Goal: Answer question/provide support

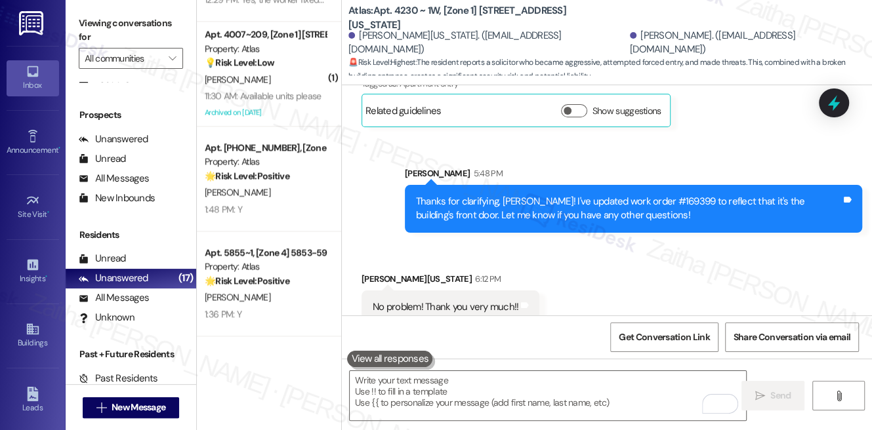
scroll to position [9996, 0]
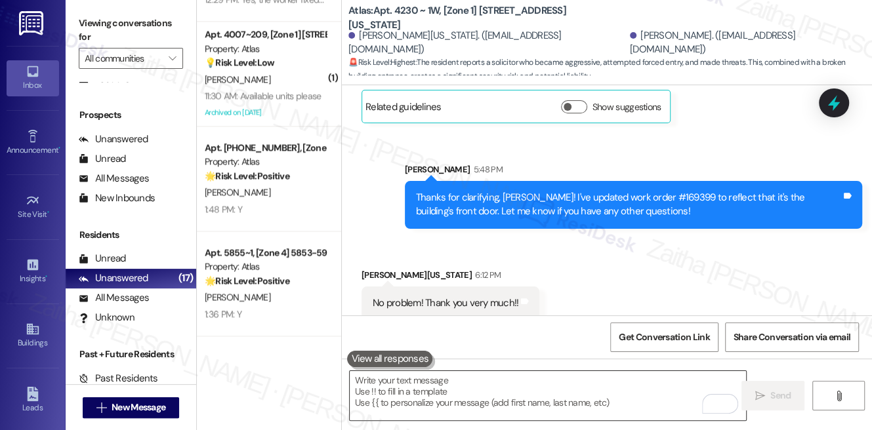
click at [427, 398] on textarea "To enrich screen reader interactions, please activate Accessibility in Grammarl…" at bounding box center [548, 395] width 396 height 49
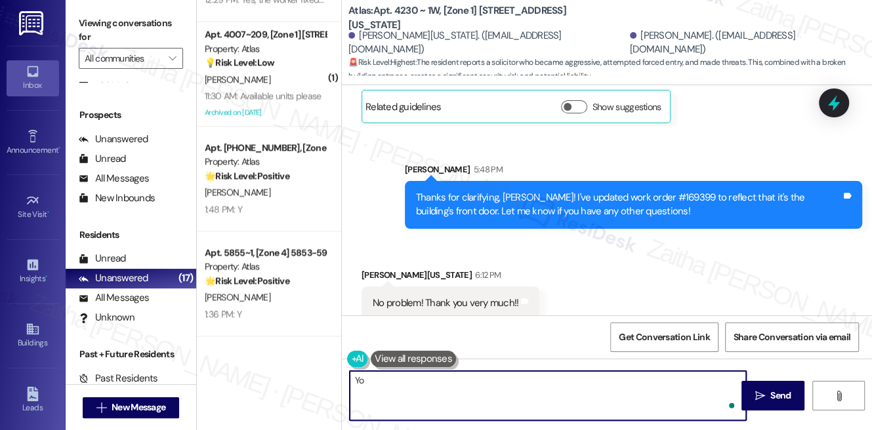
type textarea "Y"
click at [479, 380] on textarea "Happy to help! If anything com" at bounding box center [548, 395] width 396 height 49
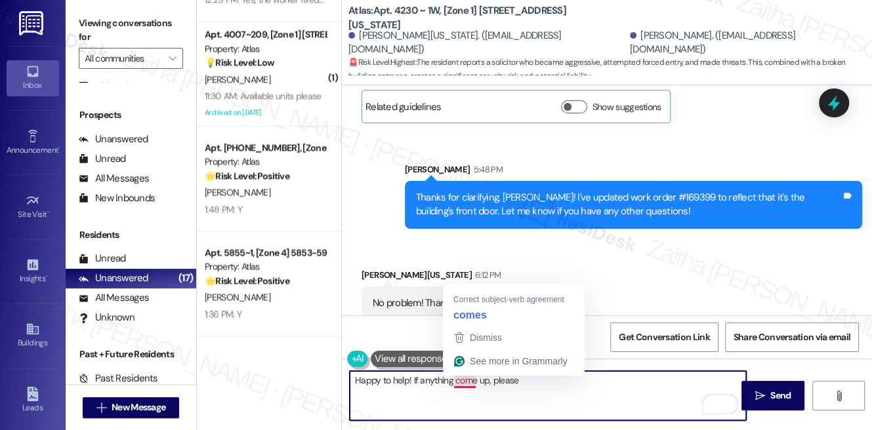
click at [464, 381] on textarea "Happy to help! If anything come up, please" at bounding box center [548, 395] width 396 height 49
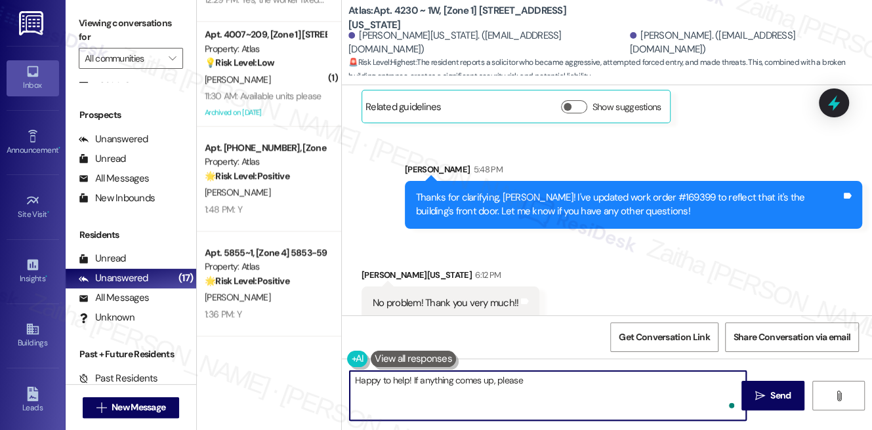
click at [536, 372] on textarea "Happy to help! If anything comes up, please" at bounding box center [548, 395] width 396 height 49
type textarea "Happy to help! If anything comes up, please don't hesitate to reach out. Have a…"
click at [767, 390] on span "Send" at bounding box center [780, 396] width 26 height 14
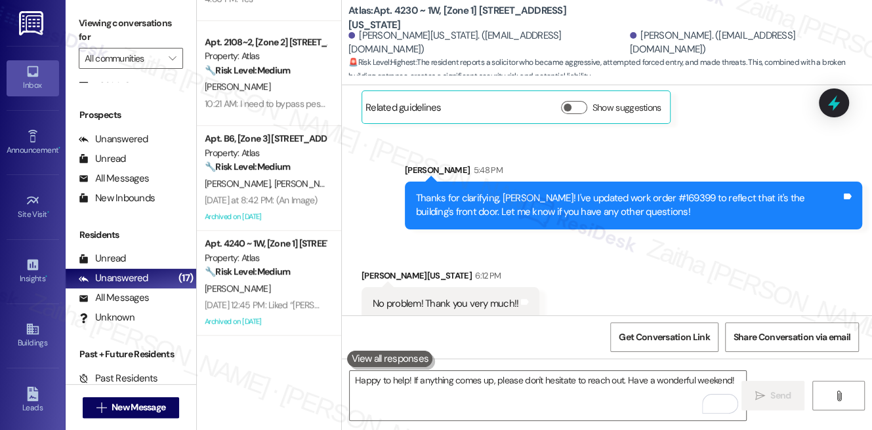
scroll to position [0, 0]
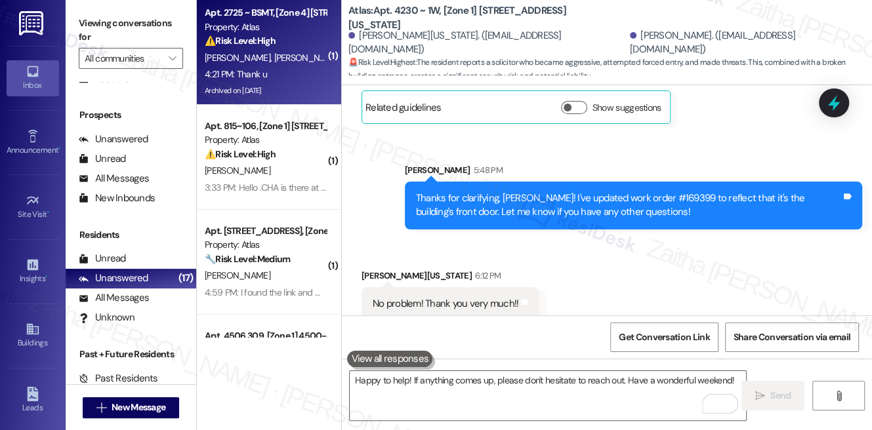
click at [292, 67] on div "4:21 PM: Thank u 4:21 PM: Thank u" at bounding box center [265, 74] width 124 height 16
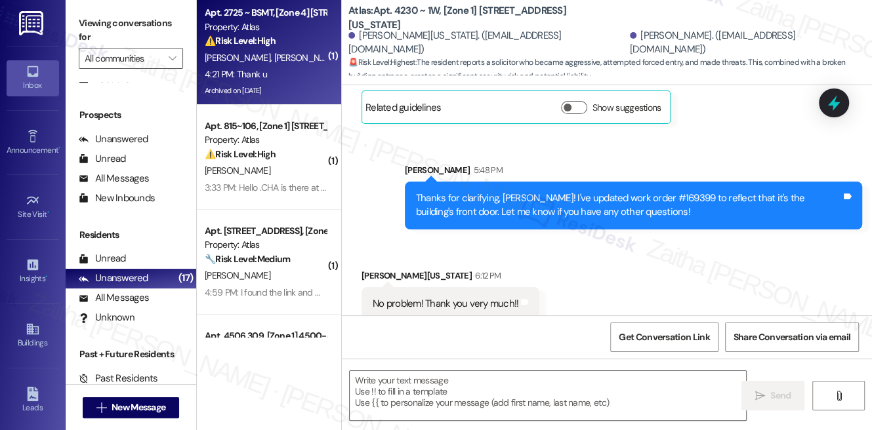
type textarea "Fetching suggested responses. Please feel free to read through the conversation…"
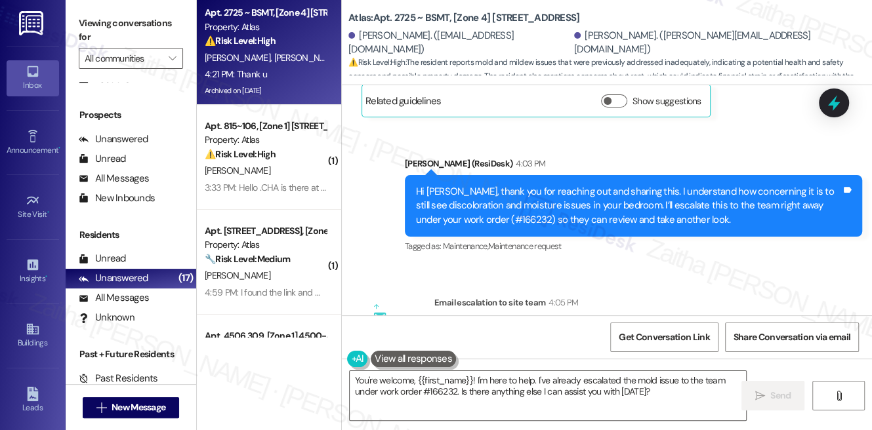
scroll to position [5683, 0]
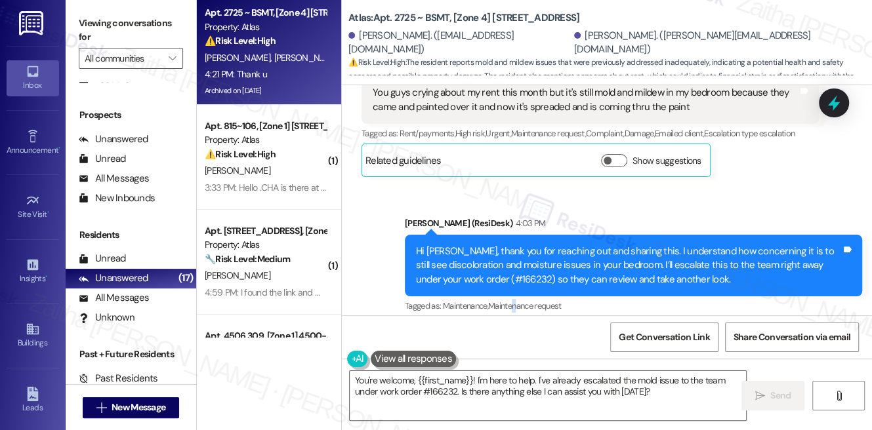
drag, startPoint x: 593, startPoint y: 281, endPoint x: 517, endPoint y: 264, distance: 78.0
click at [517, 264] on div "Sent via SMS [PERSON_NAME] (ResiDesk) 4:03 PM Hi [PERSON_NAME], thank you for r…" at bounding box center [633, 266] width 477 height 119
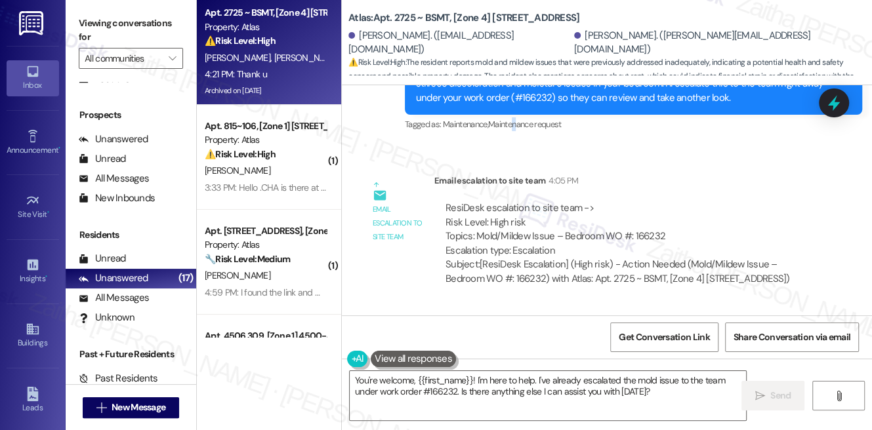
scroll to position [5861, 0]
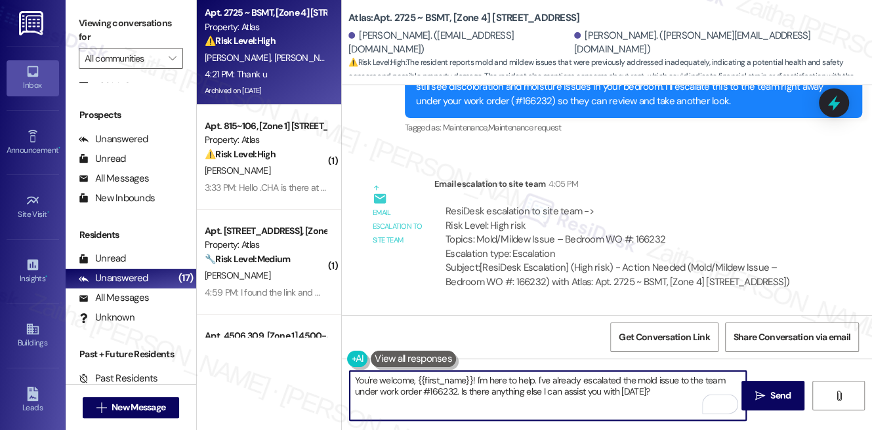
drag, startPoint x: 476, startPoint y: 380, endPoint x: 672, endPoint y: 395, distance: 196.1
click at [671, 396] on textarea "You're welcome, {{first_name}}! I'm here to help. I've already escalated the mo…" at bounding box center [548, 395] width 396 height 49
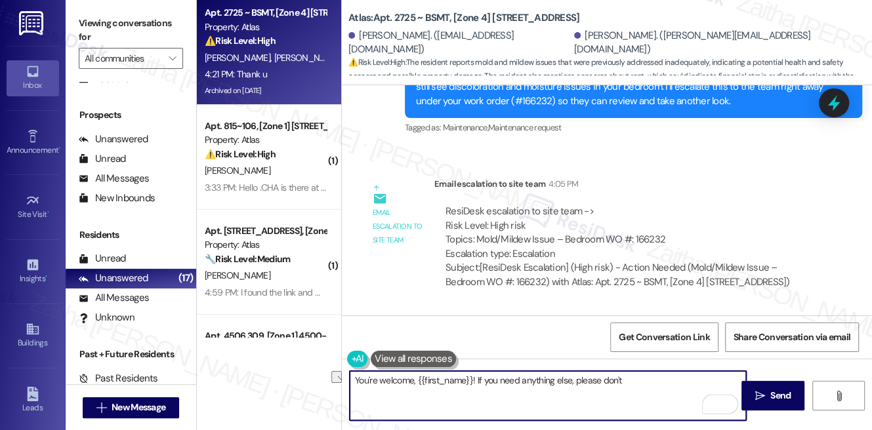
drag, startPoint x: 412, startPoint y: 374, endPoint x: 660, endPoint y: 391, distance: 249.2
click at [660, 391] on textarea "You're welcome, {{first_name}}! If you need anything else, please don't" at bounding box center [548, 395] width 396 height 49
click at [557, 386] on textarea "You're welcome, {{first_name}}! If you need anything else, please don't" at bounding box center [548, 395] width 396 height 49
click at [507, 380] on textarea "You're welcome, {{first_name}}! If you need anything else, please don't" at bounding box center [548, 395] width 396 height 49
drag, startPoint x: 515, startPoint y: 378, endPoint x: 669, endPoint y: 383, distance: 153.5
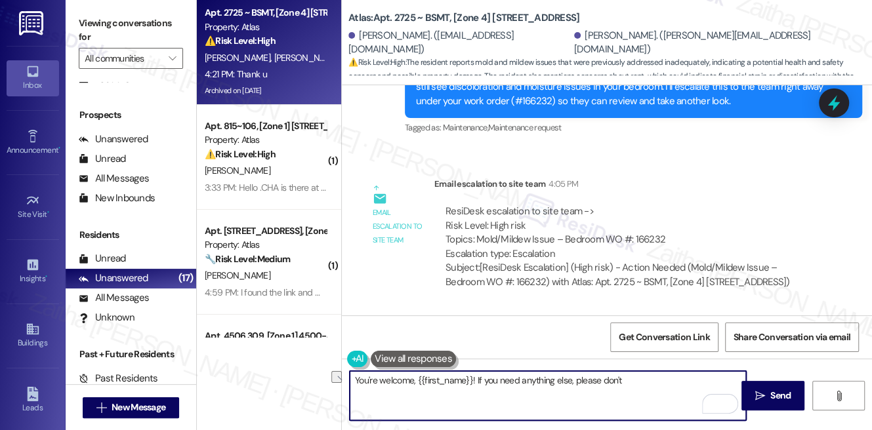
click at [669, 383] on textarea "You're welcome, {{first_name}}! If you need anything else, please don't" at bounding box center [548, 395] width 396 height 49
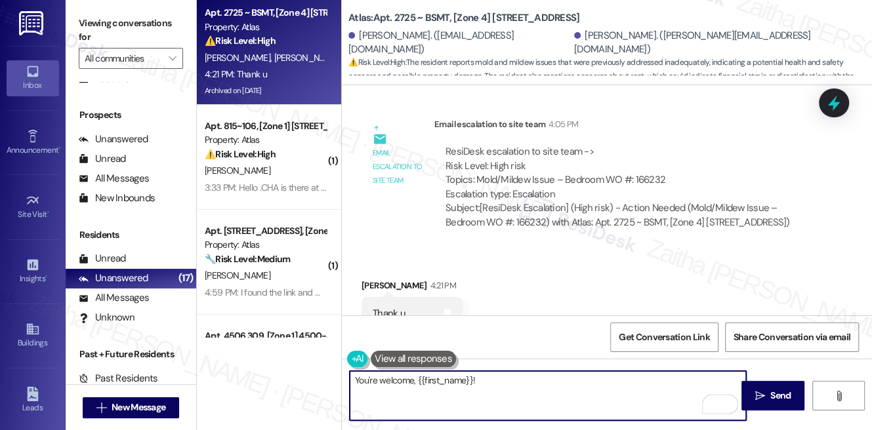
scroll to position [5921, 0]
click at [377, 279] on div "[PERSON_NAME] 4:21 PM" at bounding box center [411, 288] width 101 height 18
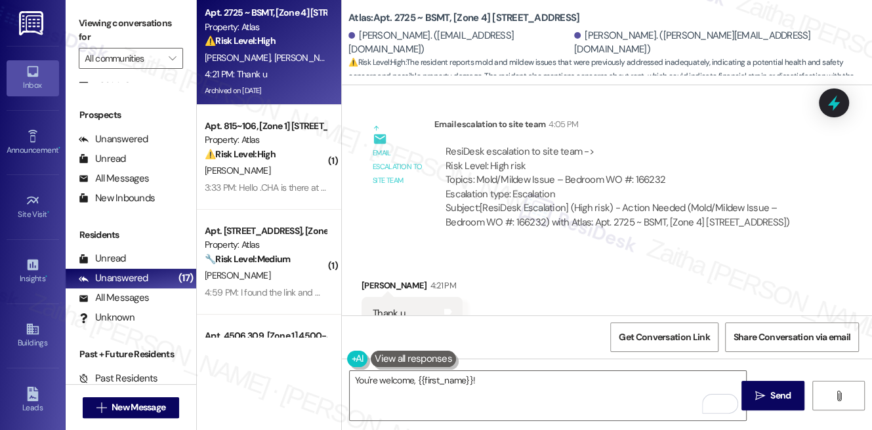
click at [376, 279] on div "[PERSON_NAME] 4:21 PM" at bounding box center [411, 288] width 101 height 18
copy div "[PERSON_NAME]"
click at [458, 378] on textarea "You're welcome, {{first_name}}!" at bounding box center [548, 395] width 396 height 49
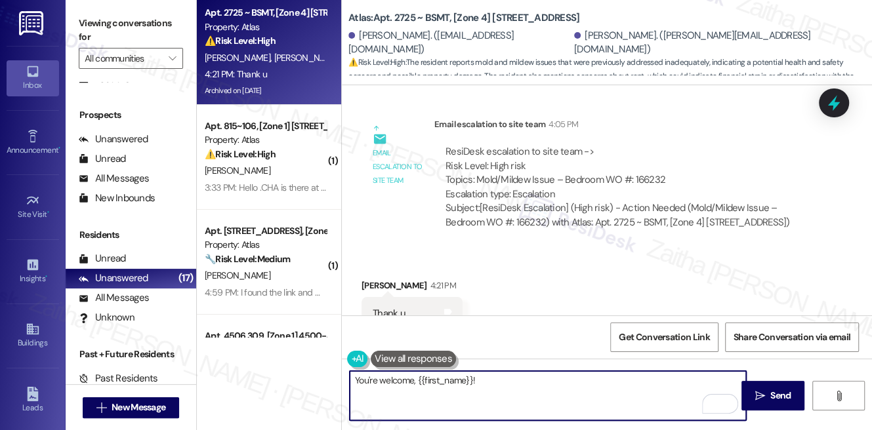
click at [458, 378] on textarea "You're welcome, {{first_name}}!" at bounding box center [548, 395] width 396 height 49
paste textarea "[PERSON_NAME]"
type textarea "You're welcome, [PERSON_NAME]!"
click at [783, 392] on span "Send" at bounding box center [780, 396] width 20 height 14
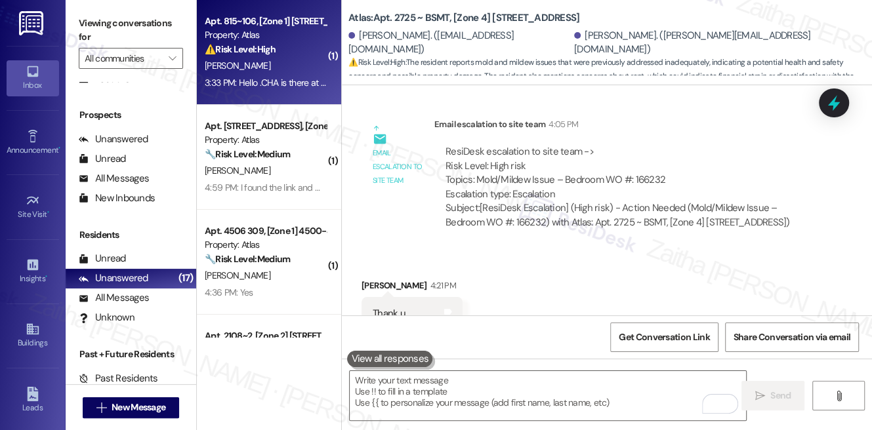
click at [298, 55] on div "⚠️ Risk Level: High The resident is reporting the presence of '.CHA' at a speci…" at bounding box center [265, 50] width 121 height 14
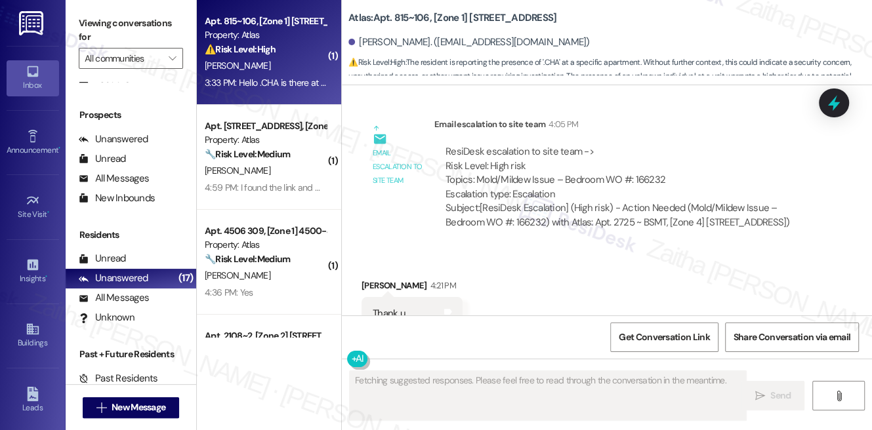
scroll to position [1049, 0]
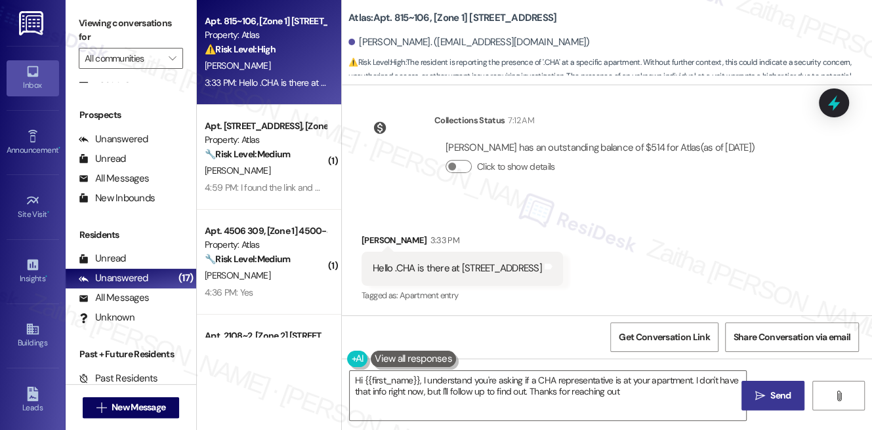
type textarea "Hi {{first_name}}, I understand you're asking if a CHA representative is at you…"
drag, startPoint x: 365, startPoint y: 267, endPoint x: 566, endPoint y: 271, distance: 200.7
click at [566, 271] on div "Received via SMS [PERSON_NAME] 3:33 PM Hello .CHA is there at [STREET_ADDRESS] …" at bounding box center [607, 259] width 530 height 111
copy div "Hello .CHA is there at 815 e. 46th apt 106 Tags and notes"
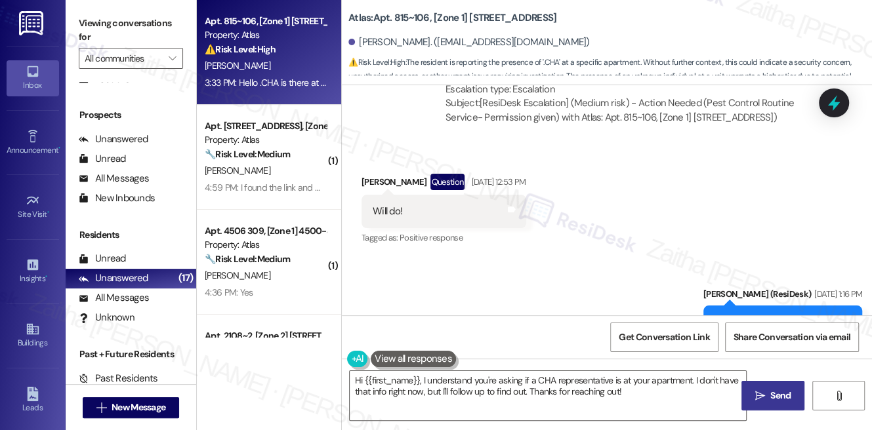
scroll to position [691, 0]
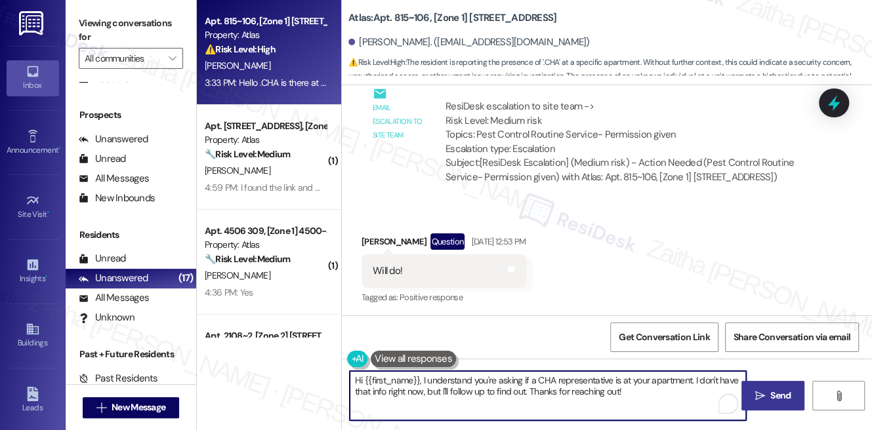
drag, startPoint x: 357, startPoint y: 382, endPoint x: 659, endPoint y: 403, distance: 303.0
click at [659, 403] on textarea "Hi {{first_name}}, I understand you're asking if a CHA representative is at you…" at bounding box center [548, 395] width 396 height 49
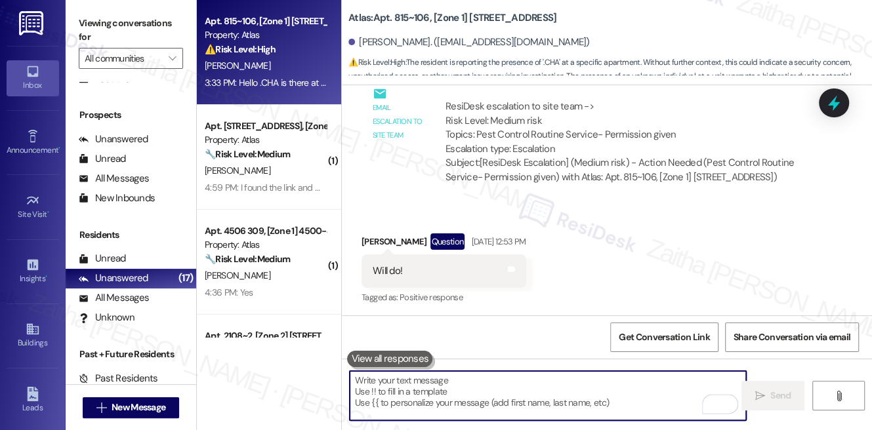
paste textarea "Thank you for the update. Just to clarify, are you letting me know that CHA is …"
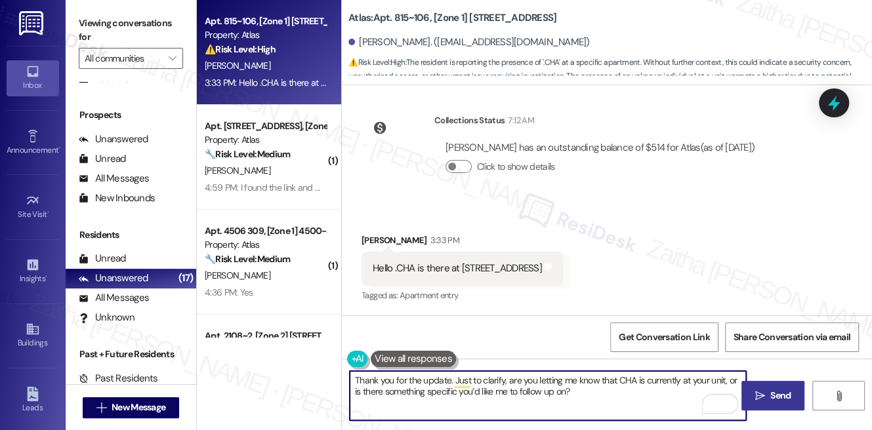
scroll to position [1049, 0]
click at [371, 240] on div "[PERSON_NAME] 3:33 PM" at bounding box center [461, 242] width 201 height 18
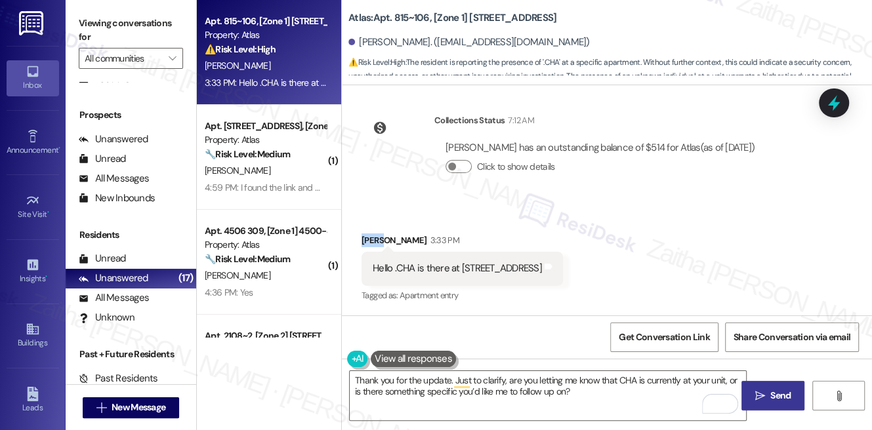
click at [371, 240] on div "[PERSON_NAME] 3:33 PM" at bounding box center [461, 242] width 201 height 18
copy div "[PERSON_NAME]"
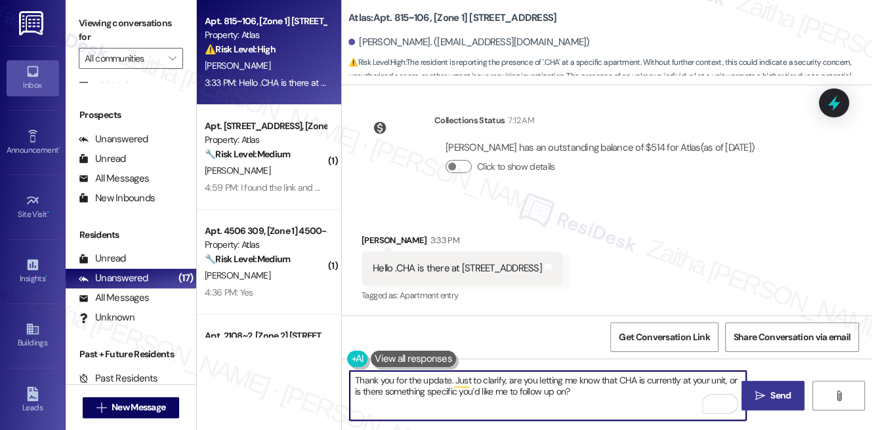
click at [360, 374] on textarea "Thank you for the update. Just to clarify, are you letting me know that CHA is …" at bounding box center [548, 395] width 396 height 49
paste textarea "[PERSON_NAME]"
type textarea "Hi [PERSON_NAME], thank you for the update. Just to clarify, are you letting me…"
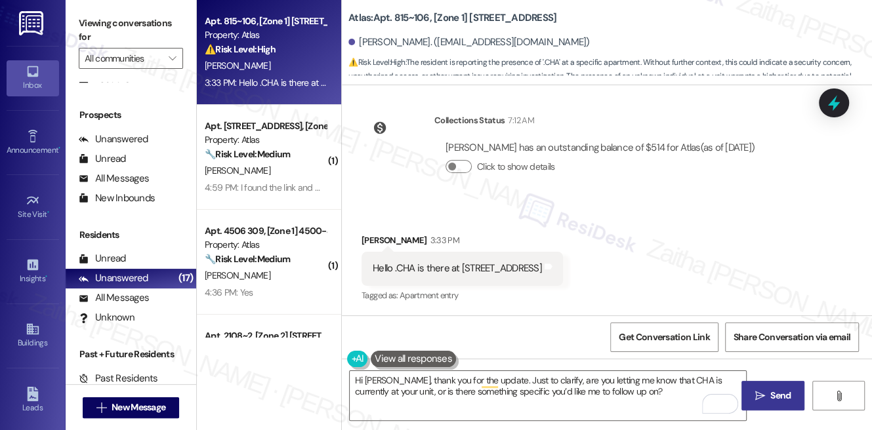
drag, startPoint x: 371, startPoint y: 12, endPoint x: 567, endPoint y: 12, distance: 195.4
click at [567, 12] on div "Atlas: Apt. 815~106, [Zone 1] [STREET_ADDRESS]" at bounding box center [479, 18] width 262 height 16
copy b "Apt. 815~106, [Zone 1] [STREET_ADDRESS]"
drag, startPoint x: 778, startPoint y: 398, endPoint x: 766, endPoint y: 386, distance: 17.2
click at [778, 397] on span "Send" at bounding box center [780, 396] width 20 height 14
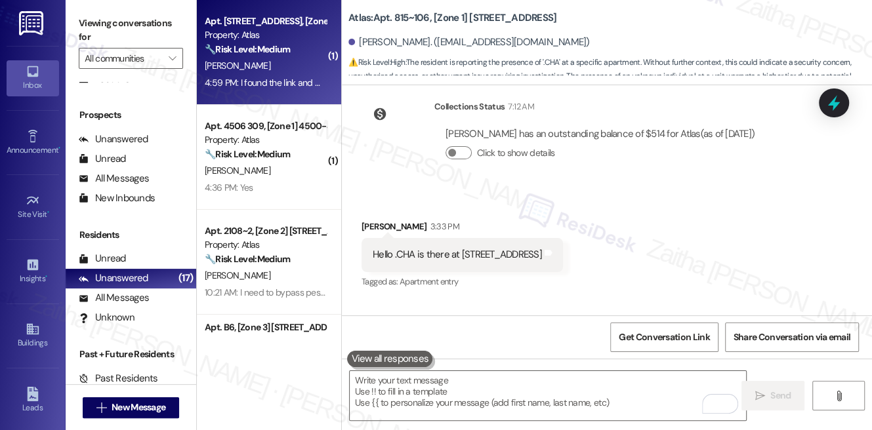
click at [289, 70] on div "[PERSON_NAME]" at bounding box center [265, 66] width 124 height 16
type textarea "Fetching suggested responses. Please feel free to read through the conversation…"
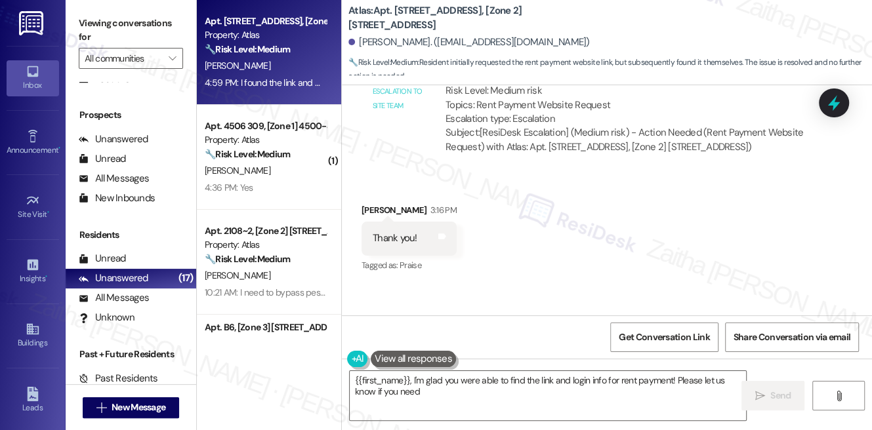
scroll to position [1477, 0]
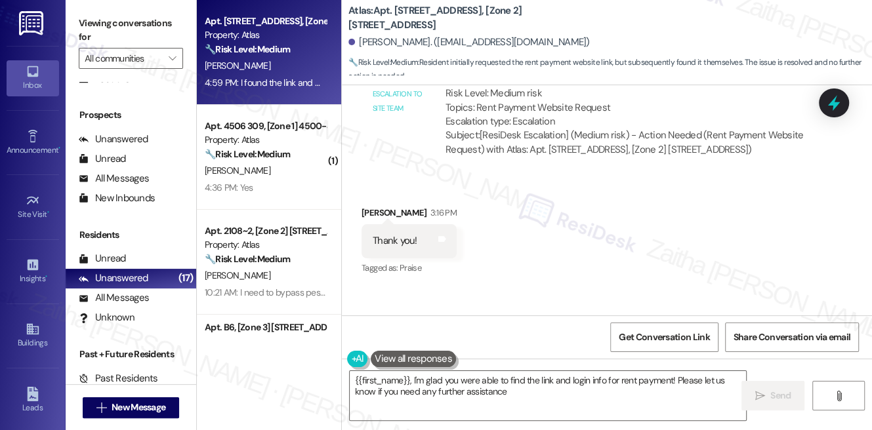
type textarea "{{first_name}}, I'm glad you were able to find the link and login info for rent…"
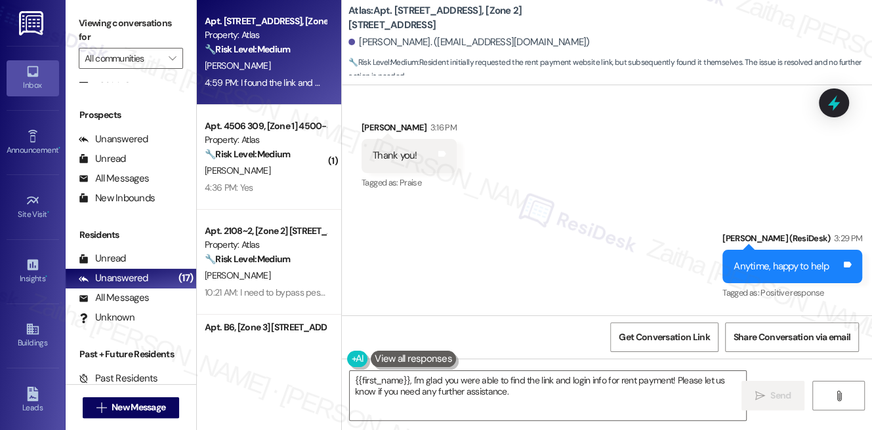
scroll to position [1656, 0]
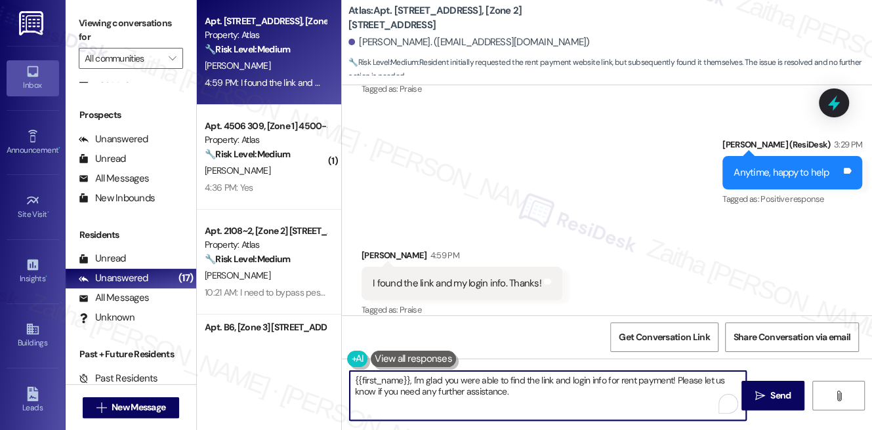
drag, startPoint x: 538, startPoint y: 241, endPoint x: 364, endPoint y: 380, distance: 222.5
click at [364, 380] on textarea "{{first_name}}, I'm glad you were able to find the link and login info for rent…" at bounding box center [548, 395] width 396 height 49
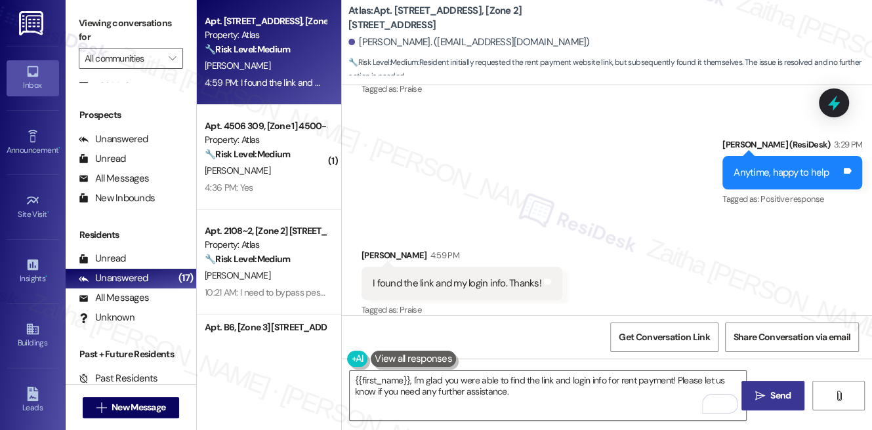
click at [772, 390] on span "Send" at bounding box center [780, 396] width 20 height 14
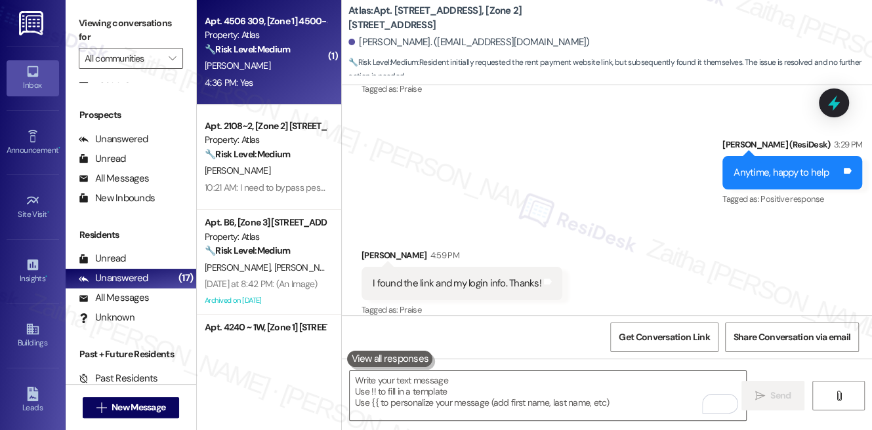
click at [284, 95] on div "Apt. 4506 309, [Zone 1] 4500-[STREET_ADDRESS] Property: Atlas 🔧 Risk Level: Med…" at bounding box center [269, 52] width 144 height 105
type textarea "Fetching suggested responses. Please feel free to read through the conversation…"
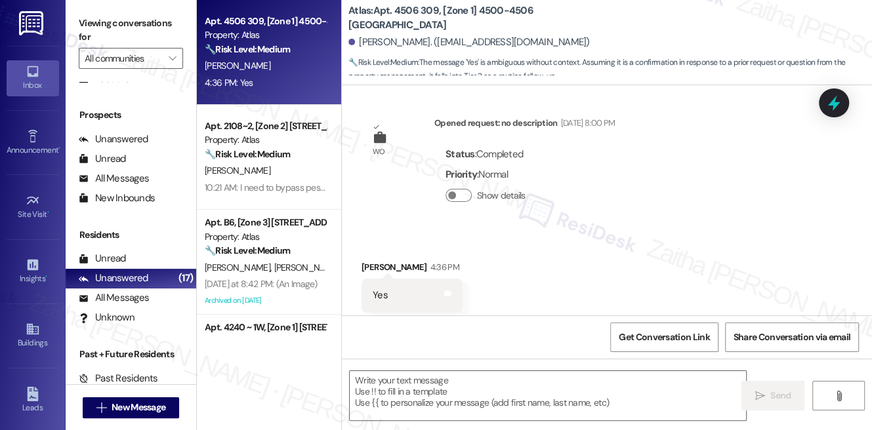
scroll to position [237, 0]
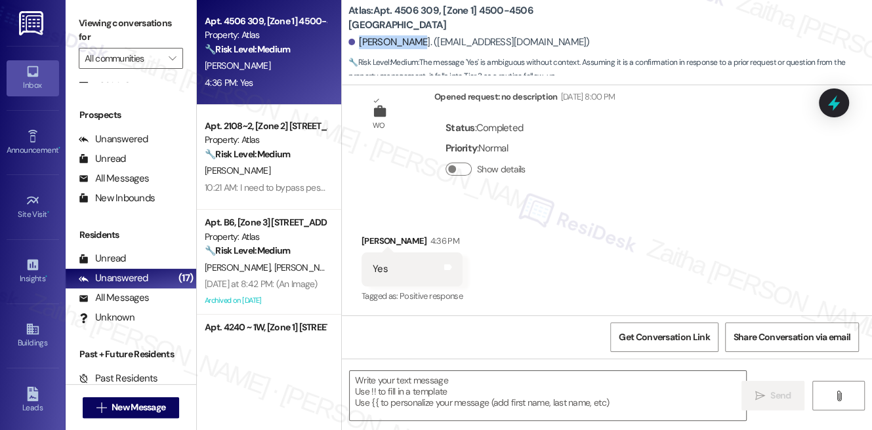
drag, startPoint x: 360, startPoint y: 44, endPoint x: 413, endPoint y: 36, distance: 53.7
click at [413, 36] on div "[PERSON_NAME]. ([EMAIL_ADDRESS][DOMAIN_NAME])" at bounding box center [468, 42] width 241 height 14
copy div "[PERSON_NAME]"
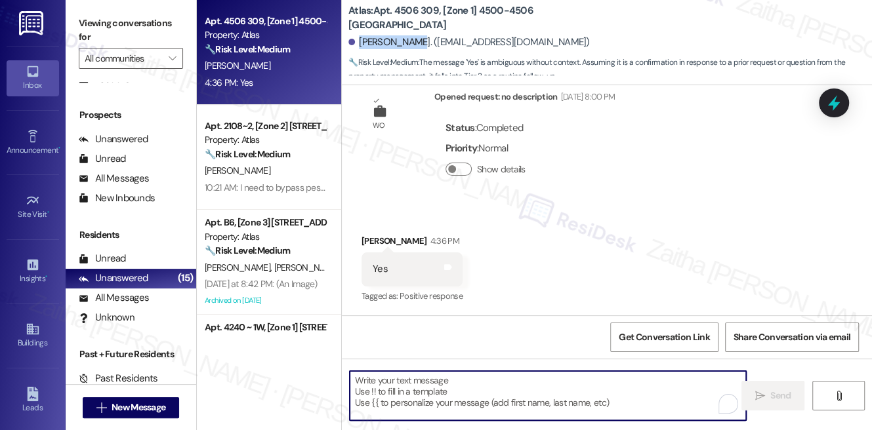
click at [422, 380] on textarea "To enrich screen reader interactions, please activate Accessibility in Grammarl…" at bounding box center [548, 395] width 396 height 49
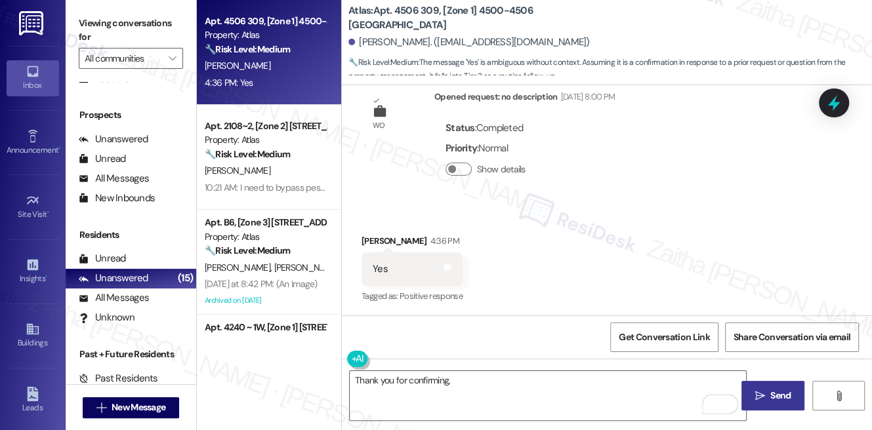
click at [367, 237] on div "[PERSON_NAME] 4:36 PM" at bounding box center [411, 243] width 101 height 18
click at [373, 236] on div "[PERSON_NAME] 4:36 PM" at bounding box center [411, 243] width 101 height 18
copy div "[PERSON_NAME]"
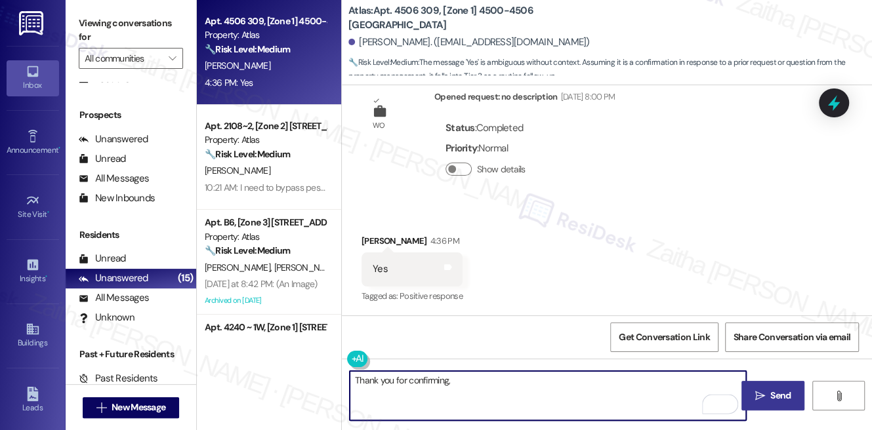
click at [475, 382] on textarea "Thank you for confirming," at bounding box center [548, 395] width 396 height 49
paste textarea "[PERSON_NAME]"
paste textarea "I'm happy the work order was completed to your satisfaction! We'd also love to …"
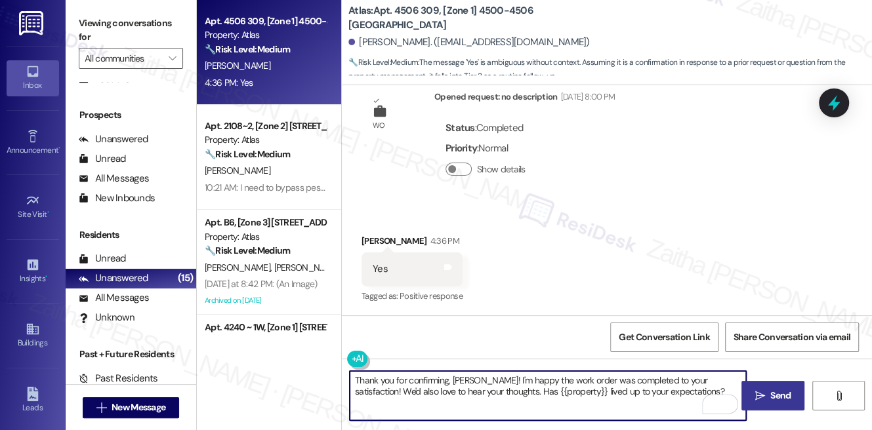
type textarea "Thank you for confirming, [PERSON_NAME]! I'm happy the work order was completed…"
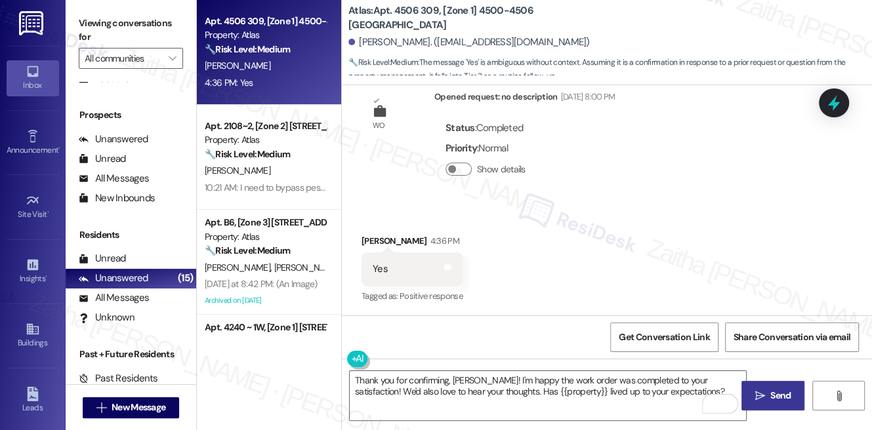
click at [770, 389] on span "Send" at bounding box center [780, 396] width 20 height 14
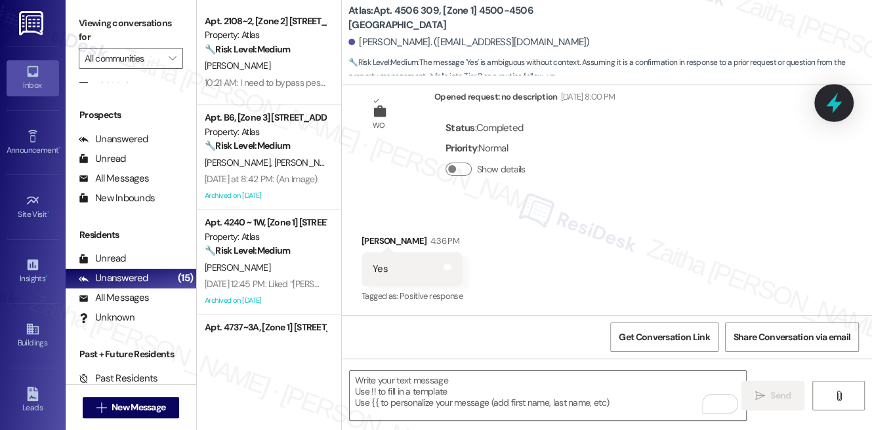
click at [827, 107] on icon at bounding box center [833, 103] width 22 height 22
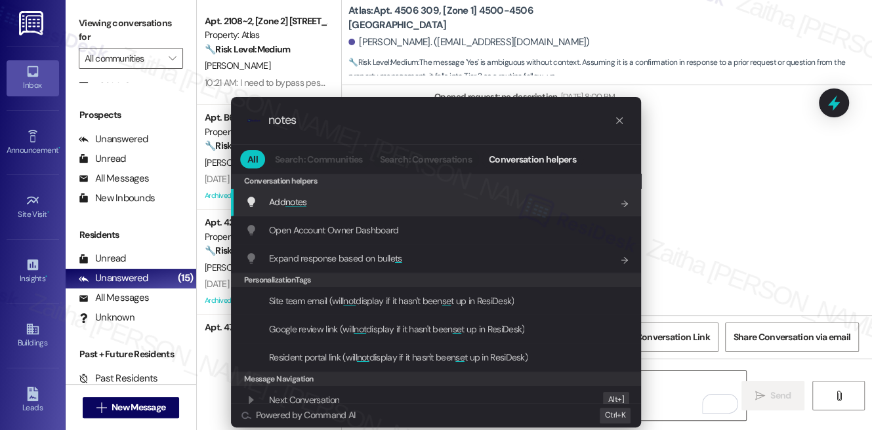
type input "notes"
click at [287, 197] on span "notes" at bounding box center [296, 202] width 22 height 12
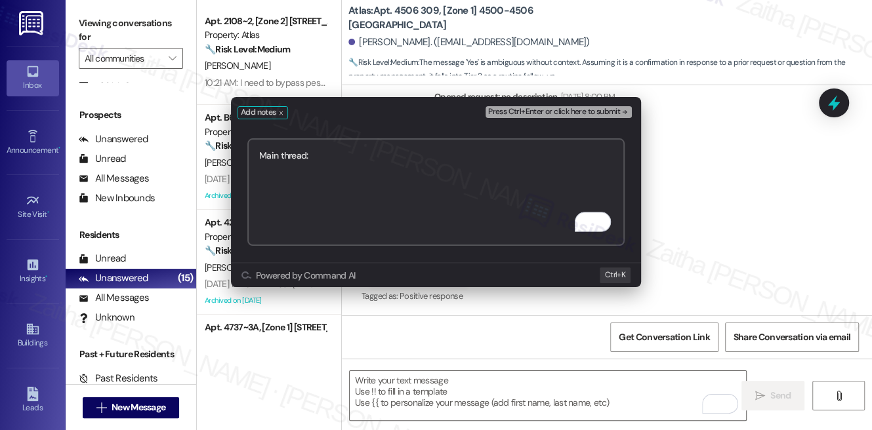
paste textarea "[URL][DOMAIN_NAME]"
type textarea "Main thread: [URL][DOMAIN_NAME]"
click at [535, 110] on span "Press Ctrl+Enter or click here to submit" at bounding box center [554, 112] width 132 height 9
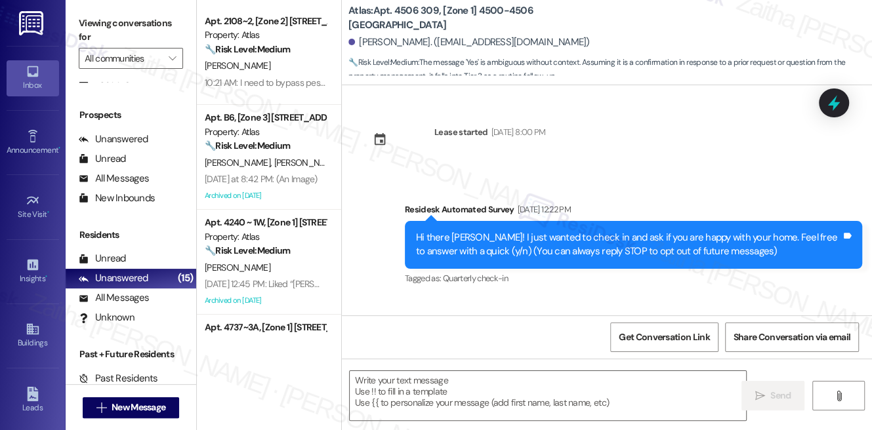
scroll to position [49, 0]
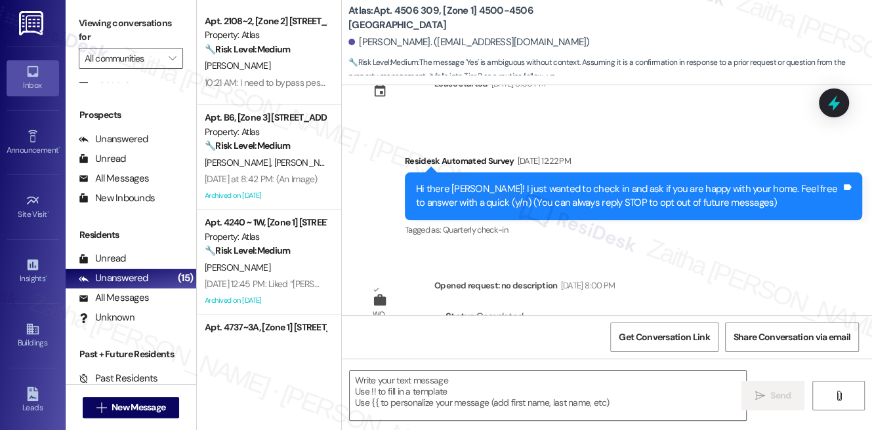
type textarea "Fetching suggested responses. Please feel free to read through the conversation…"
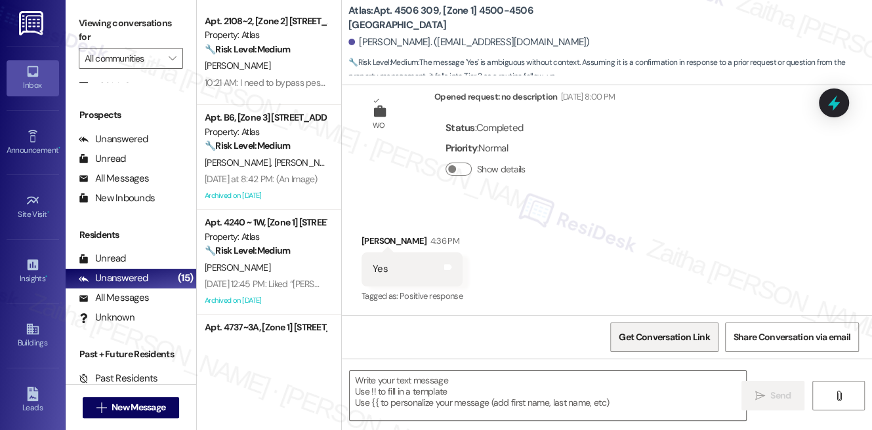
click at [660, 331] on span "Get Conversation Link" at bounding box center [663, 338] width 90 height 14
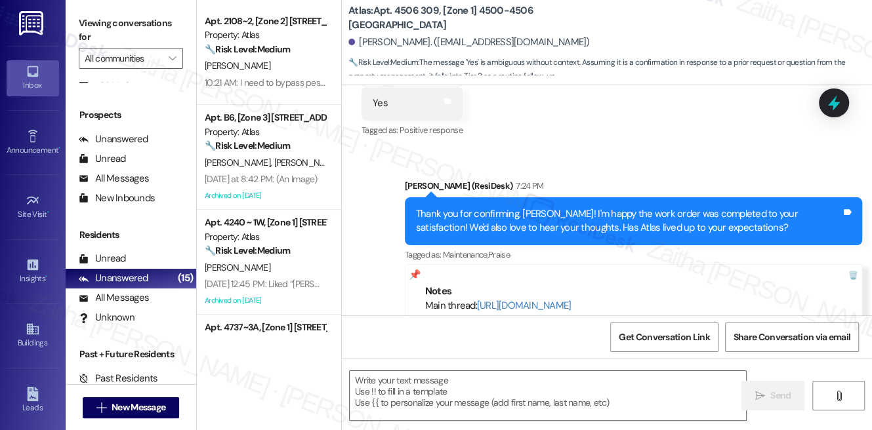
scroll to position [382, 0]
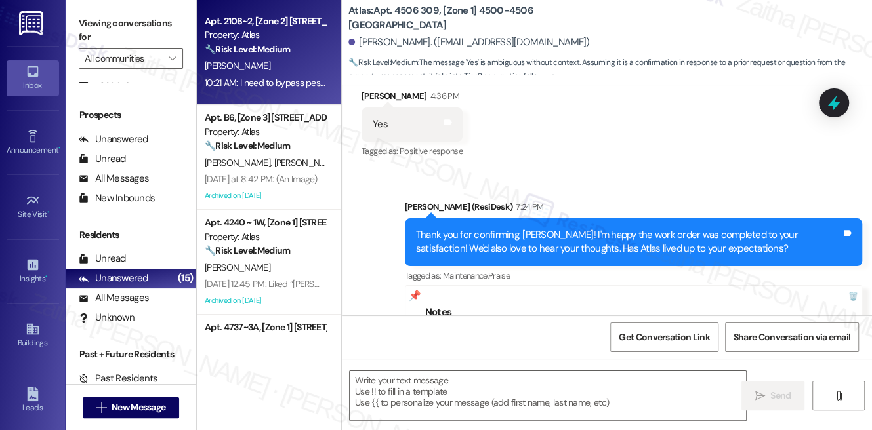
click at [290, 62] on div "[PERSON_NAME]" at bounding box center [265, 66] width 124 height 16
type textarea "Fetching suggested responses. Please feel free to read through the conversation…"
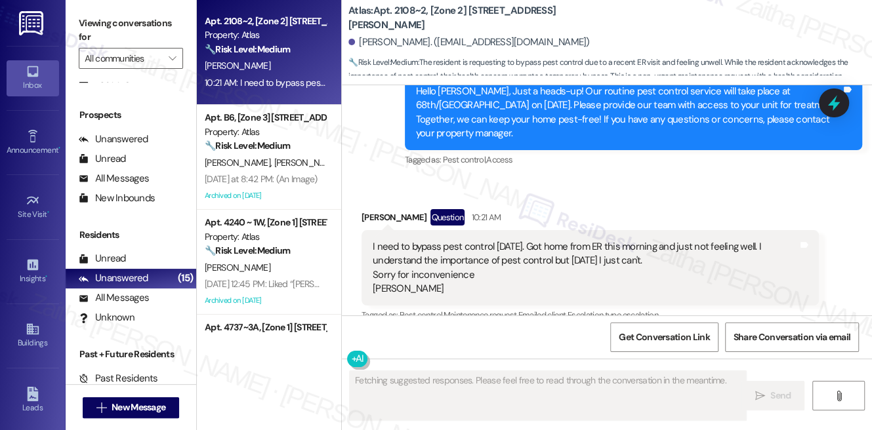
scroll to position [11222, 0]
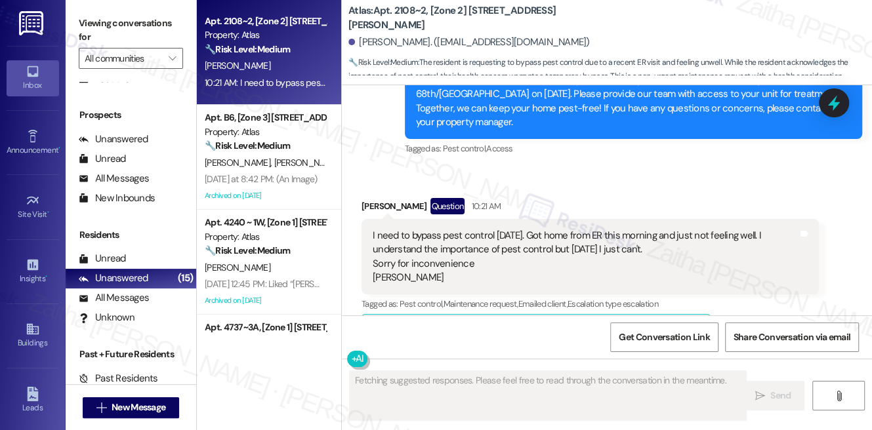
click at [611, 325] on button "Hide Suggestions" at bounding box center [616, 331] width 26 height 13
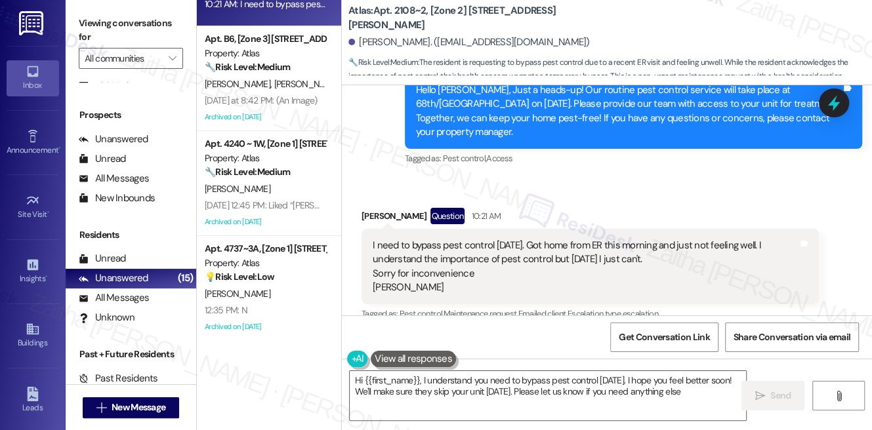
type textarea "Hi {{first_name}}, I understand you need to bypass pest control [DATE]. I hope …"
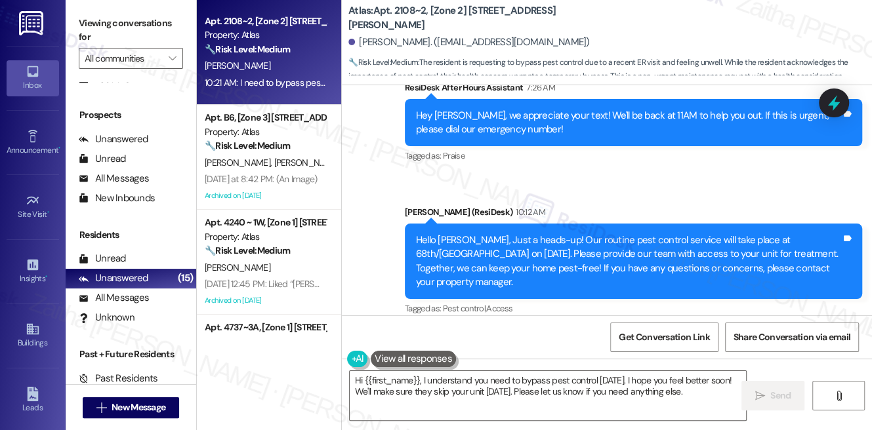
scroll to position [11033, 0]
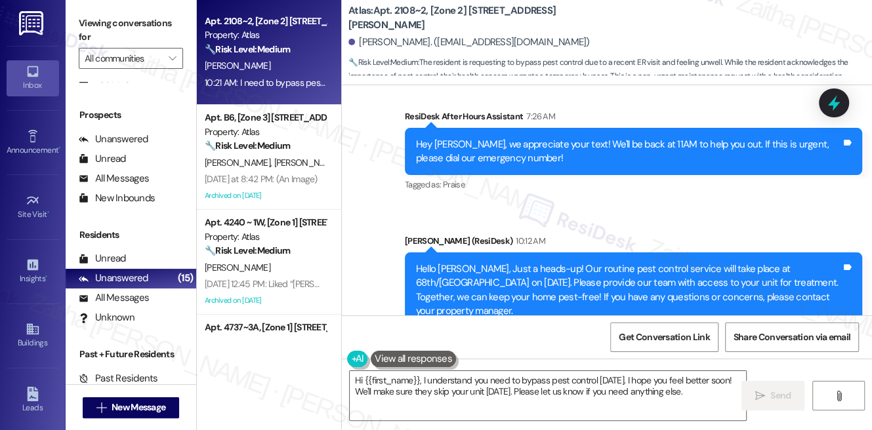
drag, startPoint x: 371, startPoint y: 207, endPoint x: 459, endPoint y: 255, distance: 101.0
copy div "I need to bypass pest control [DATE]. Got home from ER this morning and just no…"
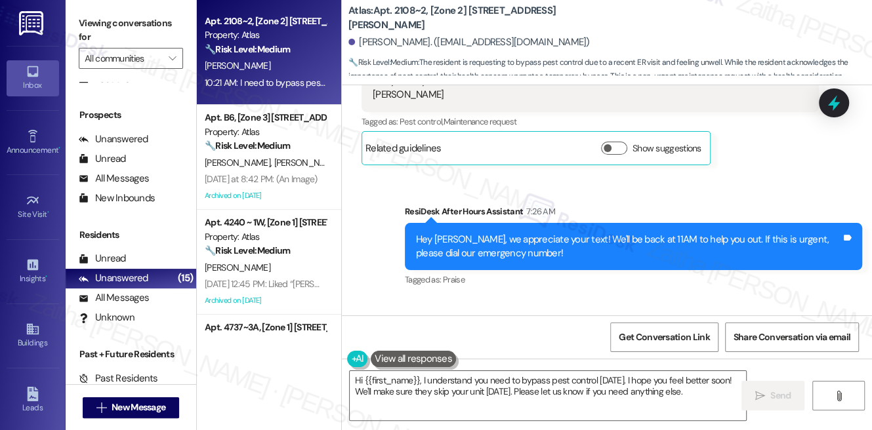
scroll to position [10914, 0]
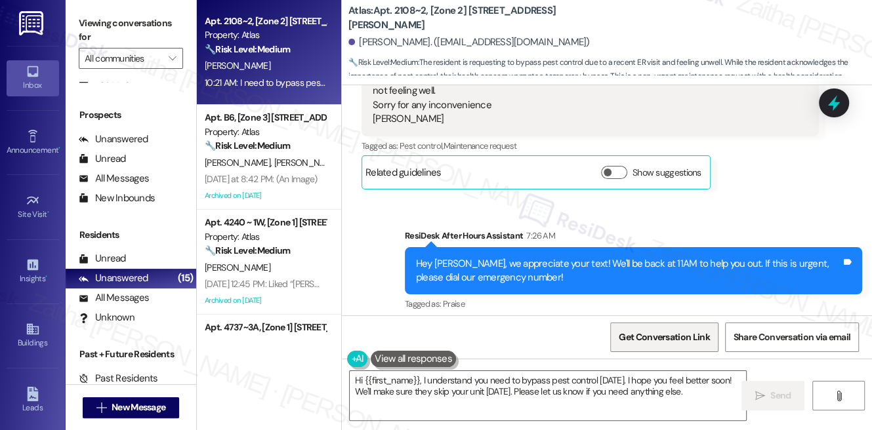
click at [628, 345] on span "Get Conversation Link" at bounding box center [664, 337] width 96 height 28
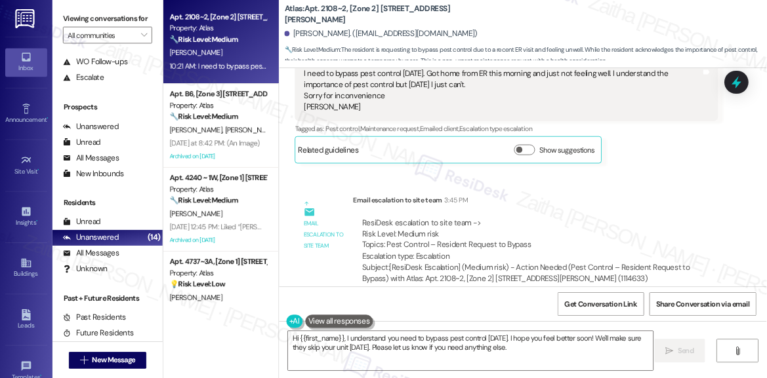
scroll to position [10993, 0]
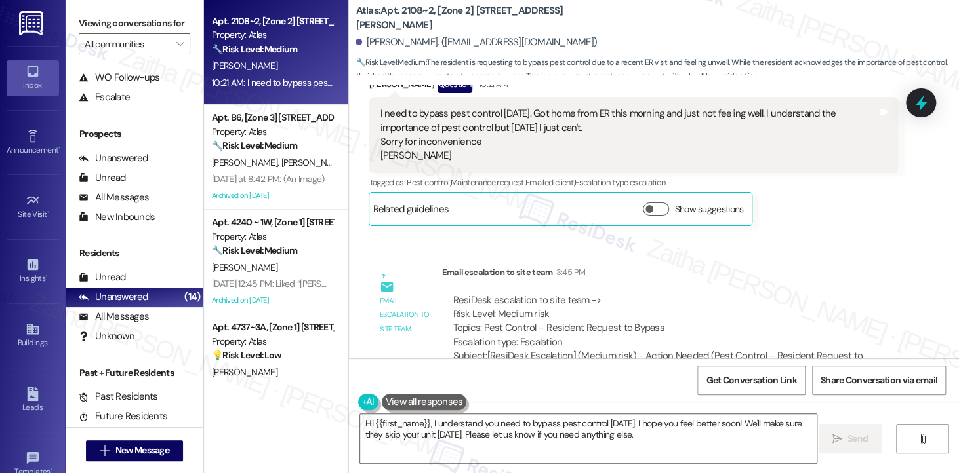
click at [837, 228] on div "Lease started [DATE] 7:00 PM Announcement, sent via SMS [PERSON_NAME] (ResiDesk…" at bounding box center [654, 221] width 610 height 273
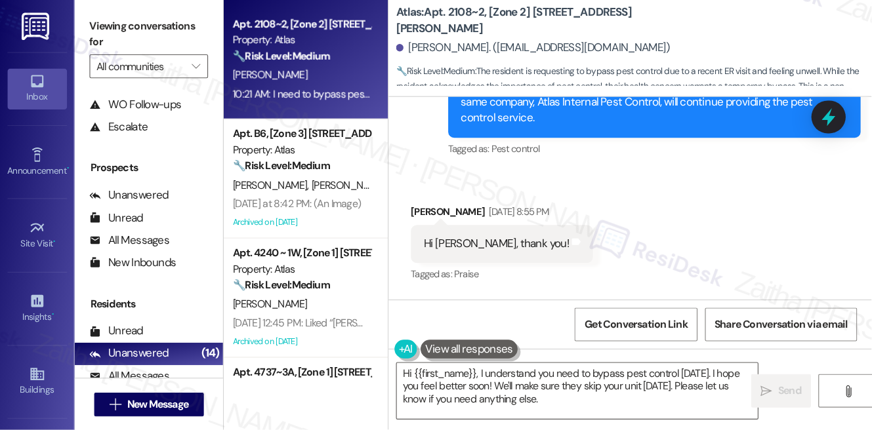
scroll to position [11048, 0]
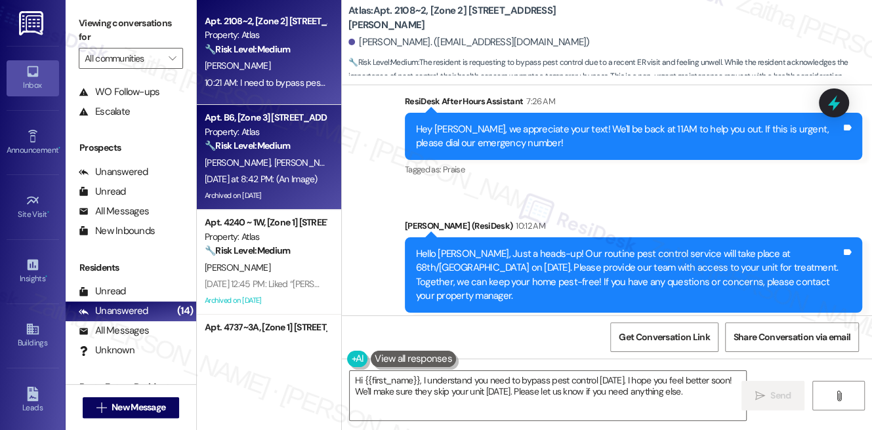
click at [308, 178] on div "[DATE] at 8:42 PM: (An Image) [DATE] at 8:42 PM: (An Image)" at bounding box center [261, 179] width 113 height 12
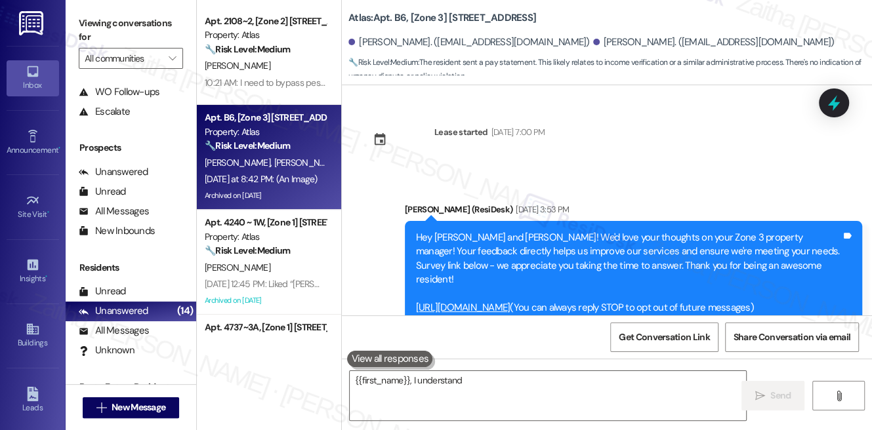
scroll to position [8975, 0]
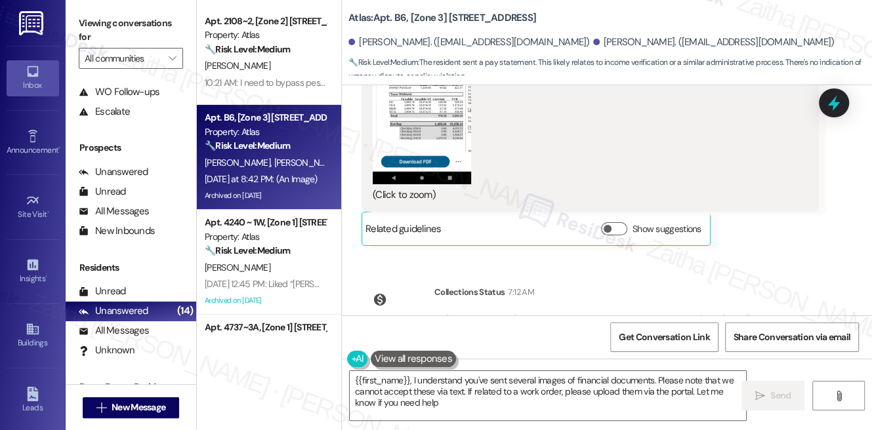
type textarea "{{first_name}}, I understand you've sent several images of financial documents.…"
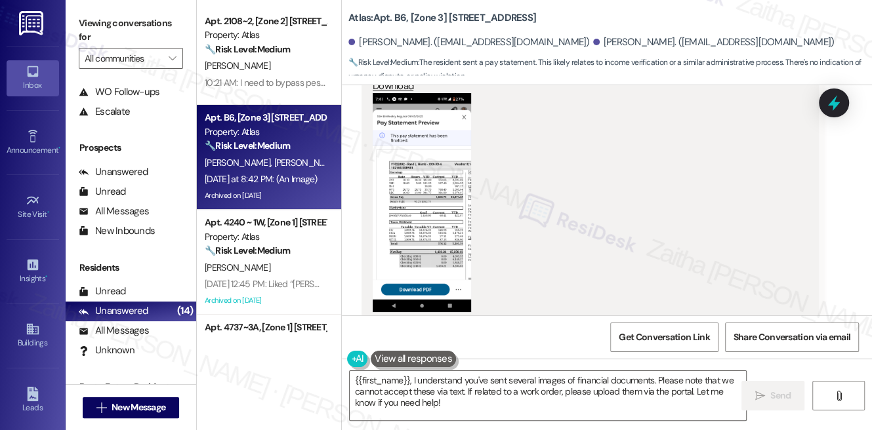
scroll to position [8737, 0]
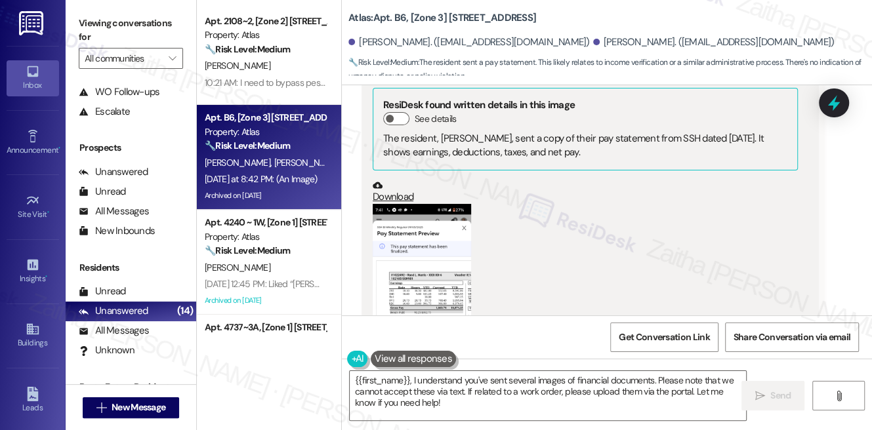
click at [439, 252] on button "Zoom image" at bounding box center [421, 313] width 98 height 218
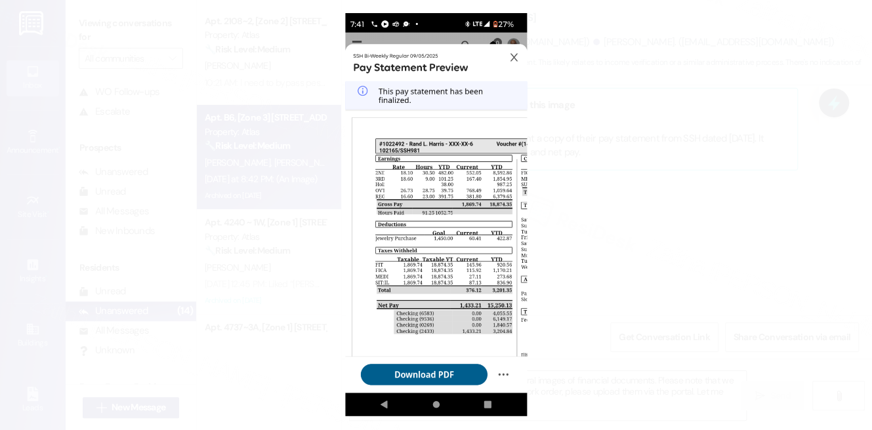
click at [701, 224] on button "Unzoom image" at bounding box center [436, 215] width 872 height 430
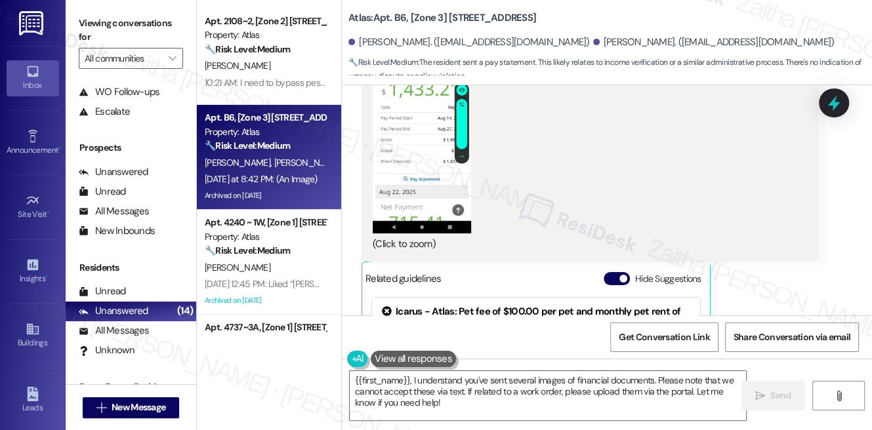
scroll to position [8260, 0]
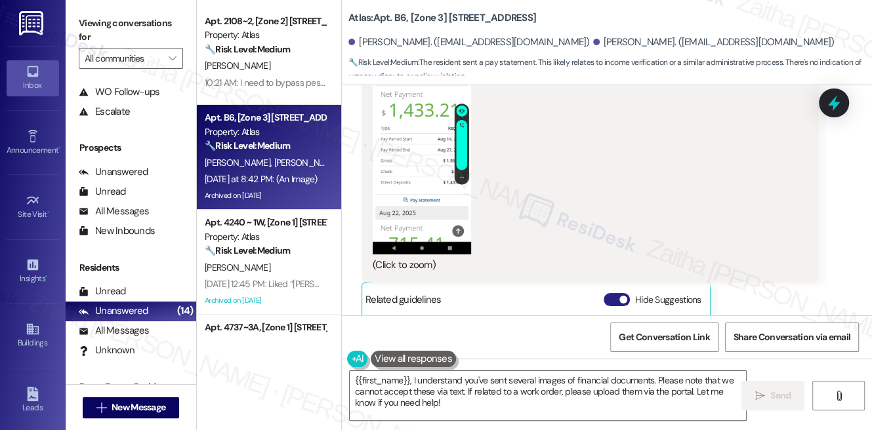
click at [612, 293] on button "Hide Suggestions" at bounding box center [616, 299] width 26 height 13
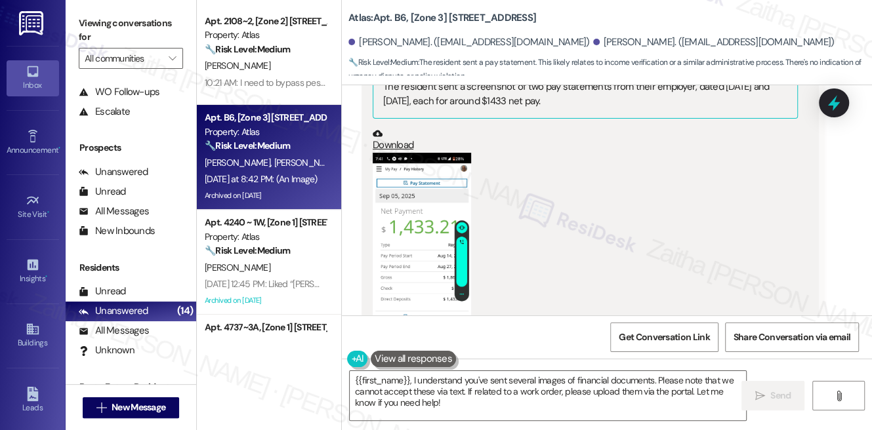
scroll to position [8141, 0]
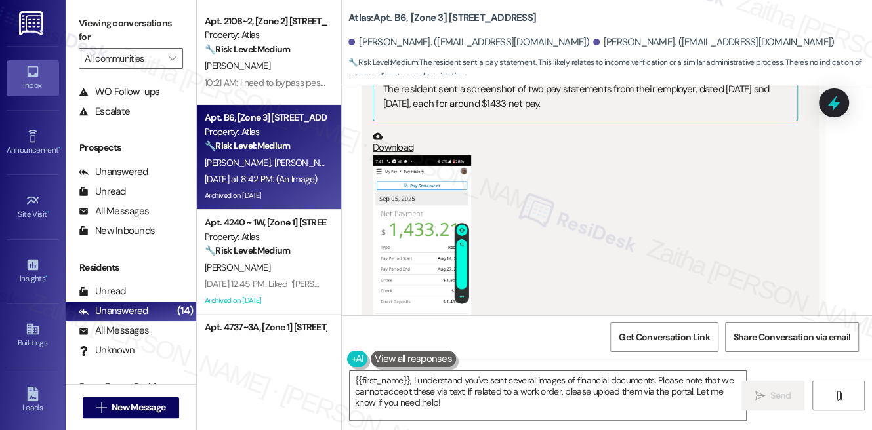
click at [433, 203] on button "Zoom image" at bounding box center [421, 264] width 98 height 218
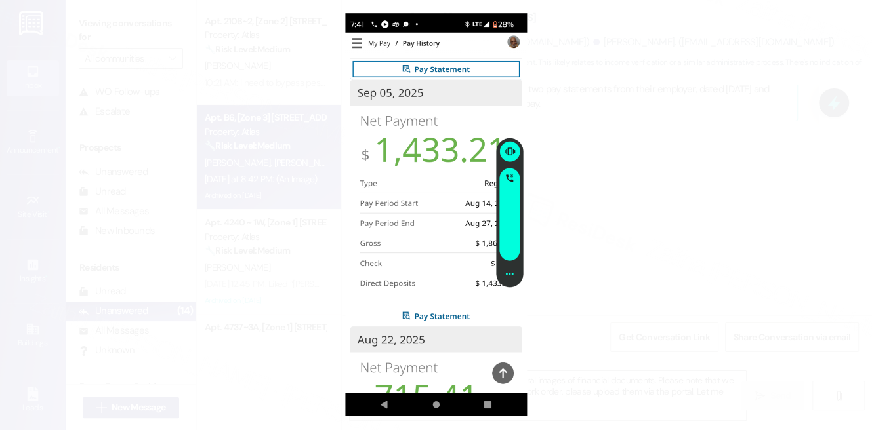
click at [673, 211] on button "Unzoom image" at bounding box center [436, 215] width 872 height 430
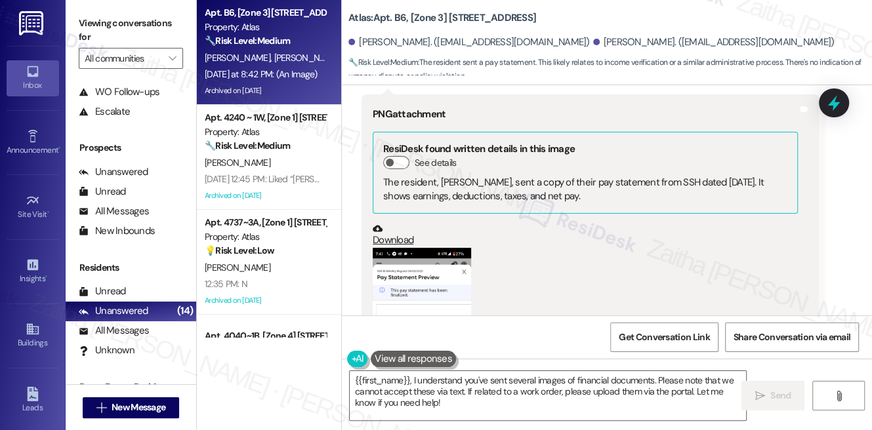
scroll to position [8505, 0]
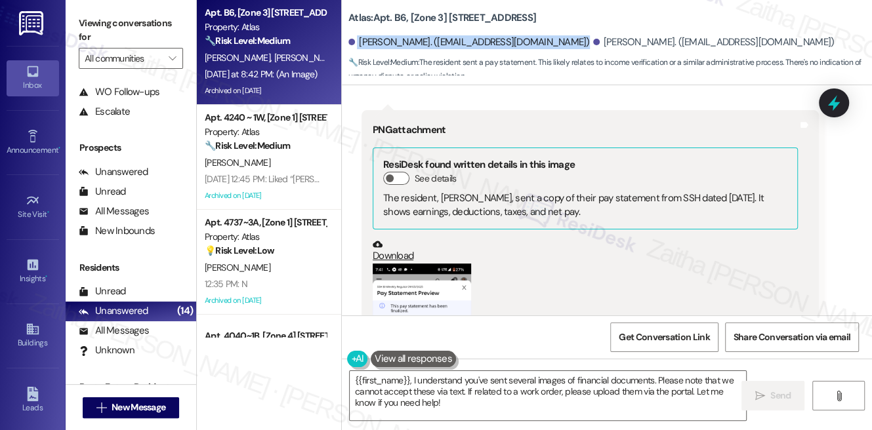
drag, startPoint x: 357, startPoint y: 42, endPoint x: 542, endPoint y: 39, distance: 185.6
click at [544, 39] on div "[PERSON_NAME]. ([EMAIL_ADDRESS][DOMAIN_NAME]) [PERSON_NAME]. ([EMAIL_ADDRESS][D…" at bounding box center [609, 43] width 523 height 26
copy div "[PERSON_NAME]. ([EMAIL_ADDRESS][DOMAIN_NAME])"
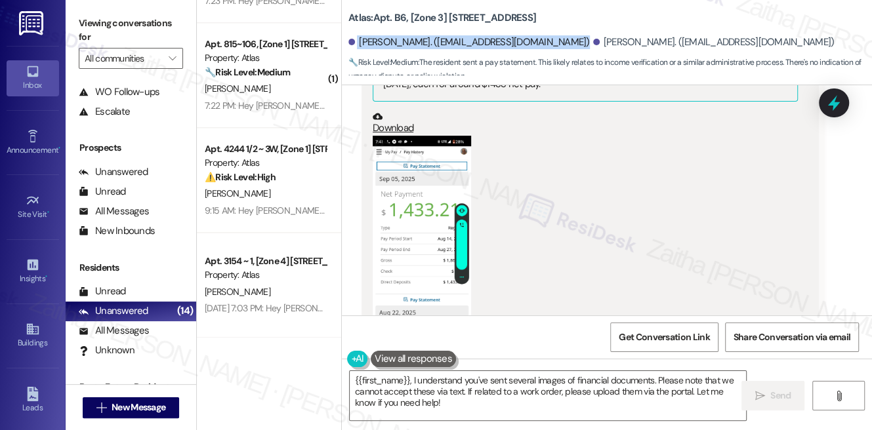
scroll to position [8148, 0]
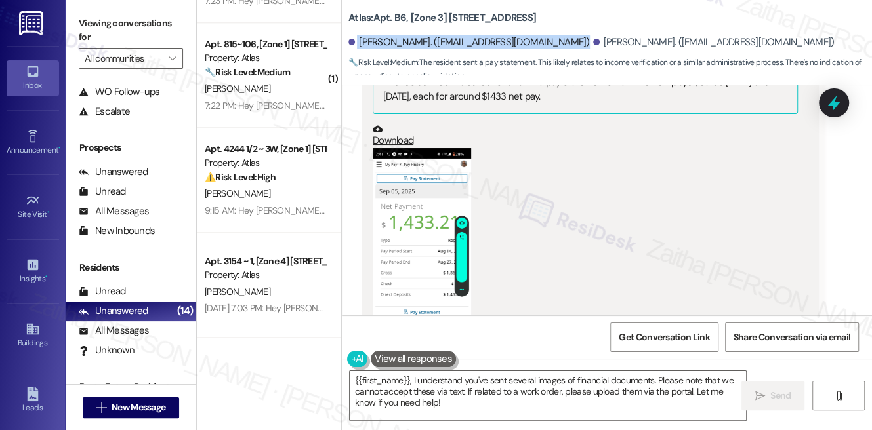
click at [400, 192] on button "Zoom image" at bounding box center [421, 257] width 98 height 218
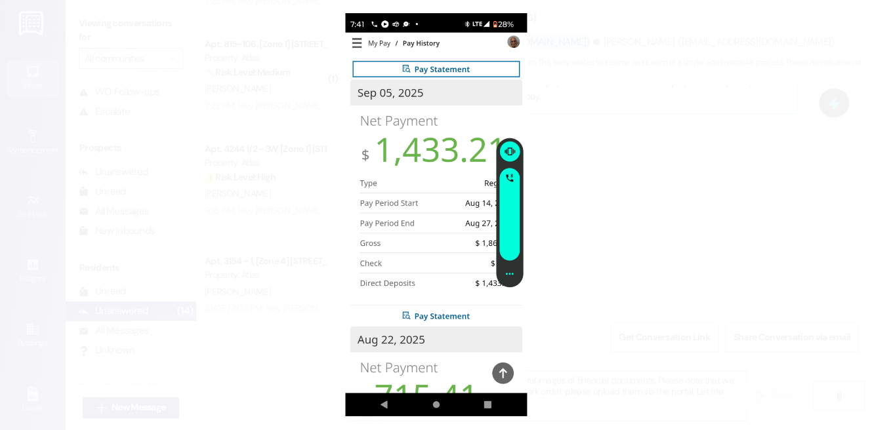
click at [645, 150] on button "Unzoom image" at bounding box center [436, 215] width 872 height 430
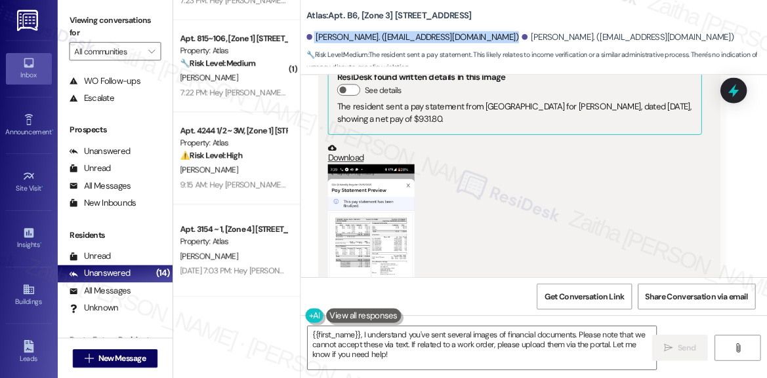
scroll to position [7492, 0]
click at [428, 209] on button "Zoom image" at bounding box center [421, 297] width 98 height 218
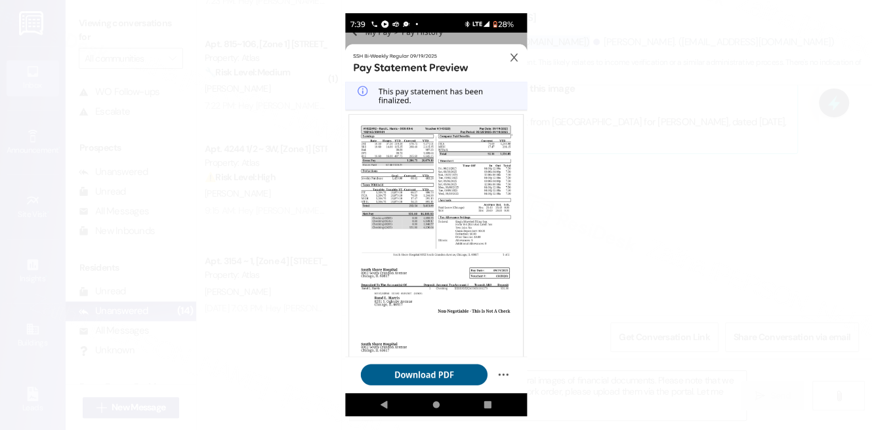
click at [643, 157] on button "Unzoom image" at bounding box center [436, 215] width 872 height 430
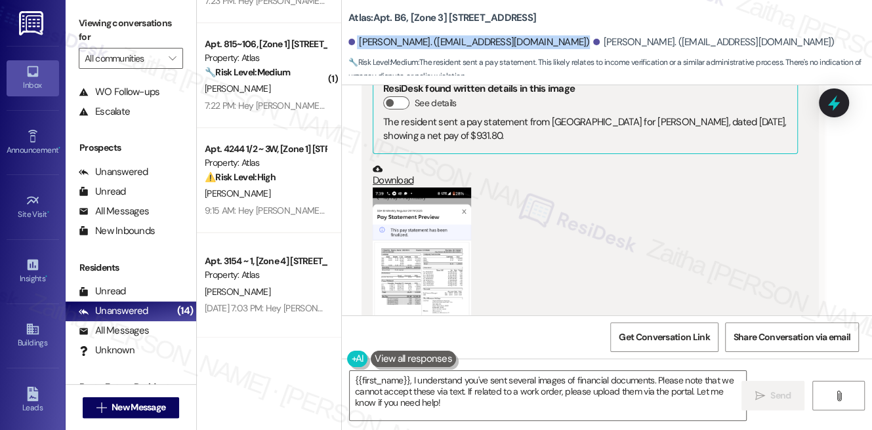
click at [393, 232] on button "Zoom image" at bounding box center [421, 297] width 98 height 218
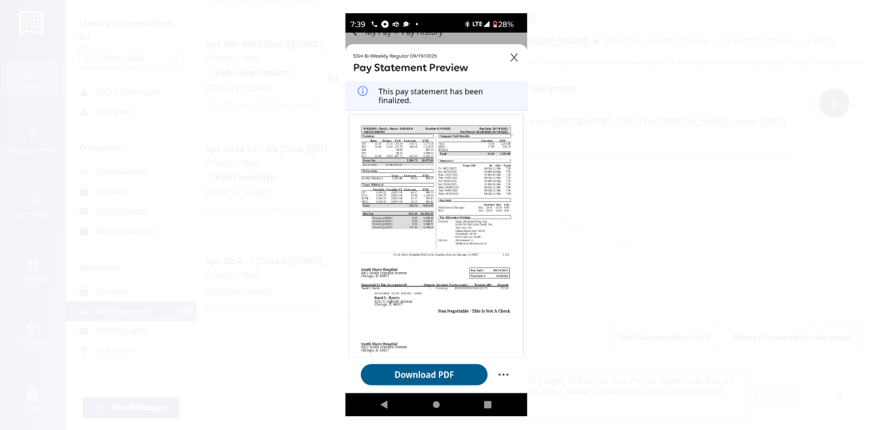
click at [605, 117] on button "Unzoom image" at bounding box center [436, 215] width 872 height 430
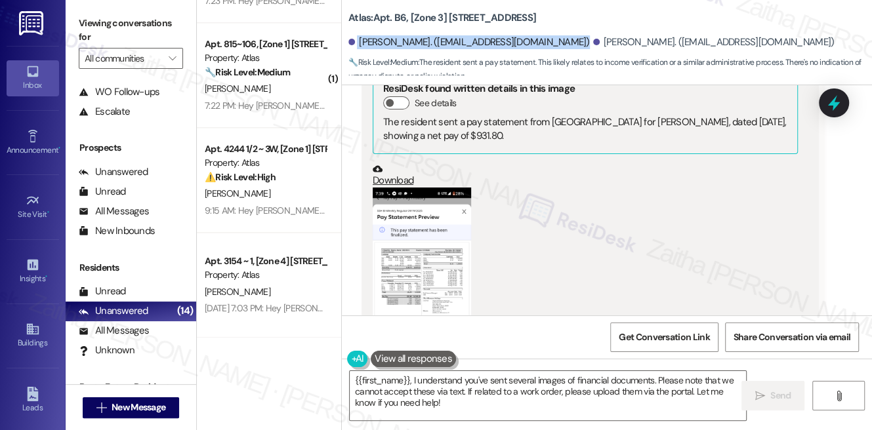
click at [390, 164] on link "Download" at bounding box center [584, 175] width 425 height 23
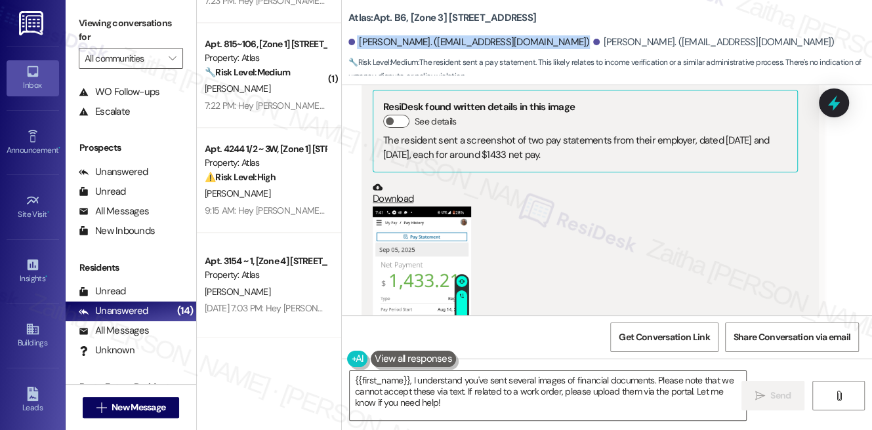
scroll to position [8148, 0]
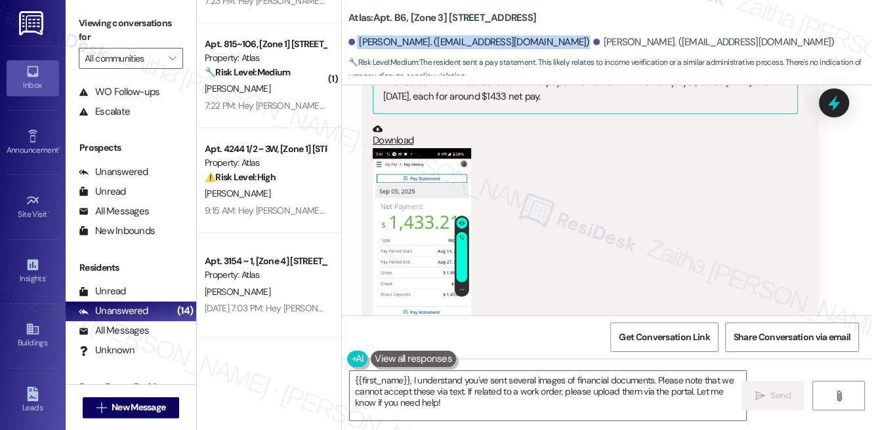
click at [422, 234] on button "Zoom image" at bounding box center [421, 257] width 98 height 218
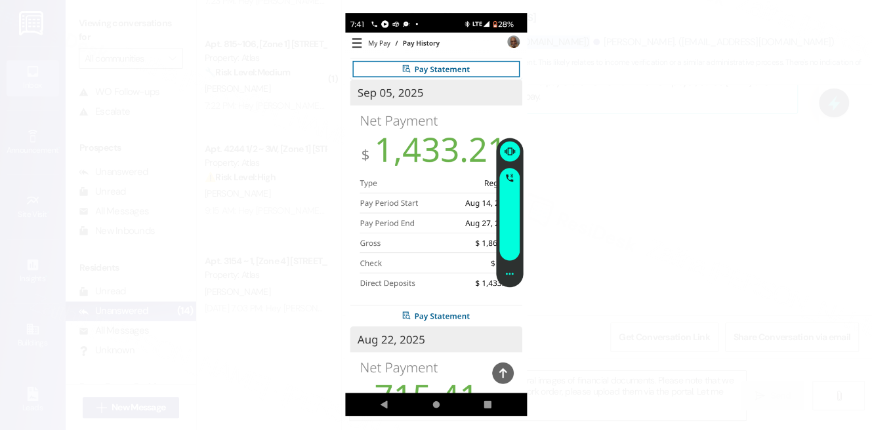
click at [677, 215] on button "Unzoom image" at bounding box center [436, 215] width 872 height 430
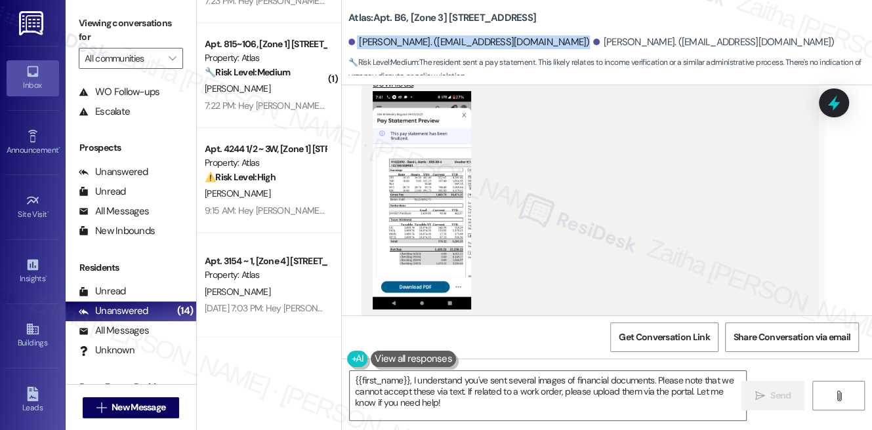
scroll to position [8803, 0]
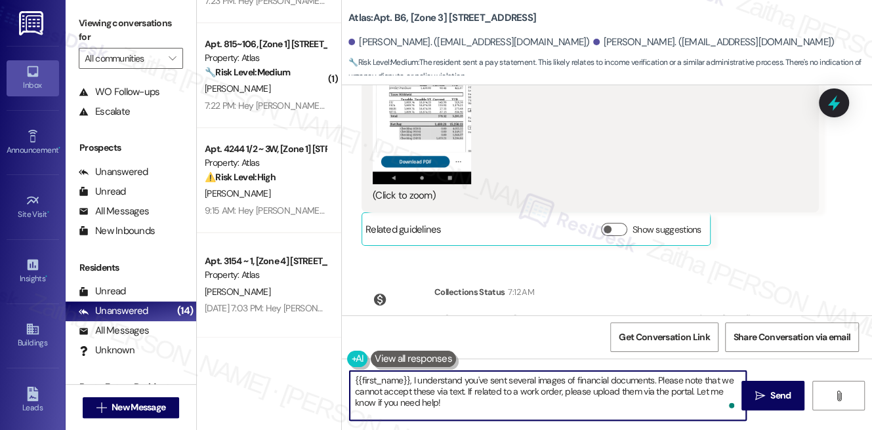
click at [654, 379] on textarea "{{first_name}}, I understand you've sent several images of financial documents.…" at bounding box center [548, 395] width 396 height 49
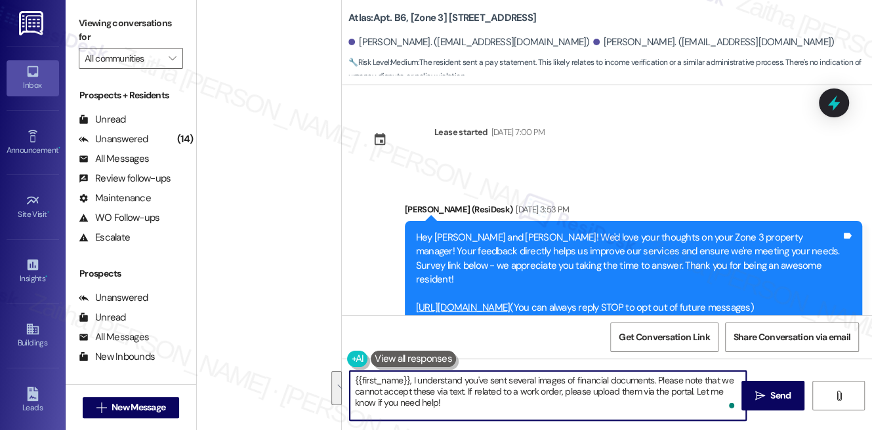
scroll to position [8803, 0]
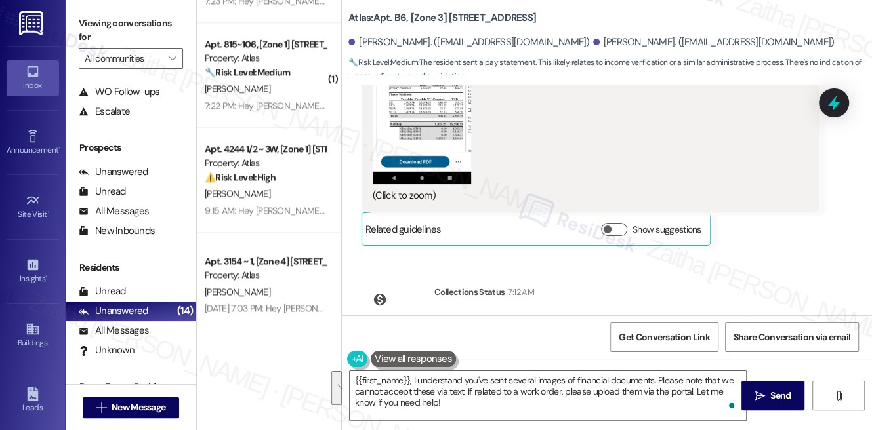
click at [395, 291] on div "Collections Status 7:12 AM Rand Harris has an outstanding balance of $181 for A…" at bounding box center [561, 325] width 421 height 101
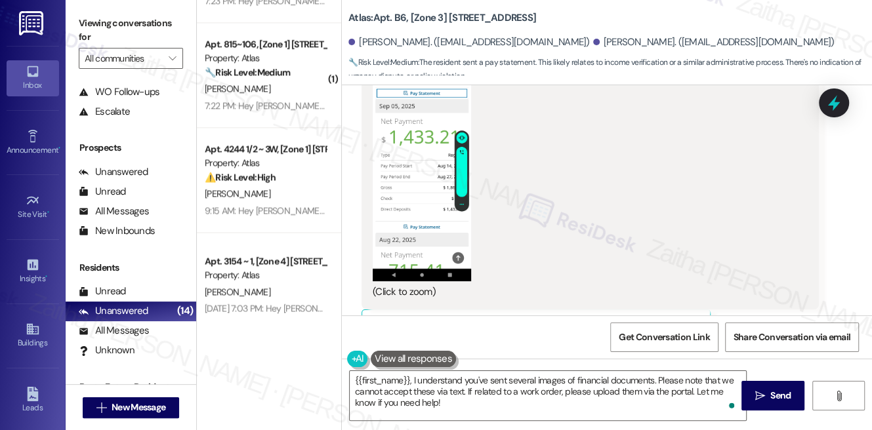
scroll to position [8207, 0]
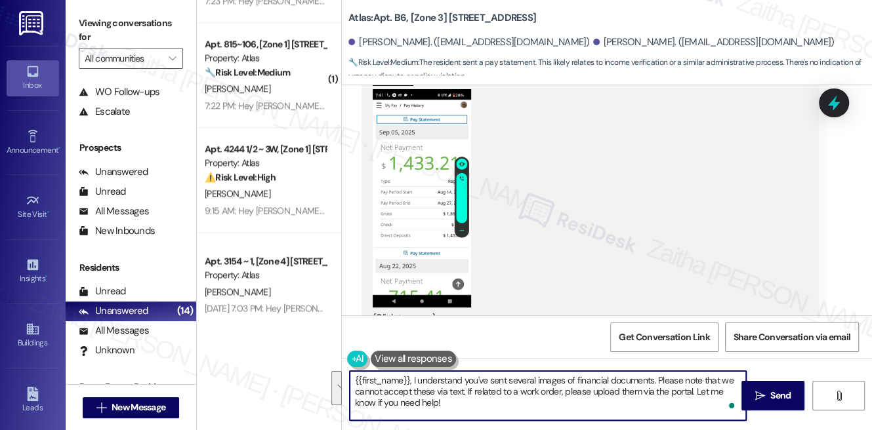
drag, startPoint x: 357, startPoint y: 381, endPoint x: 473, endPoint y: 411, distance: 119.8
click at [473, 411] on textarea "{{first_name}}, I understand you've sent several images of financial documents.…" at bounding box center [548, 395] width 396 height 49
type textarea "{"
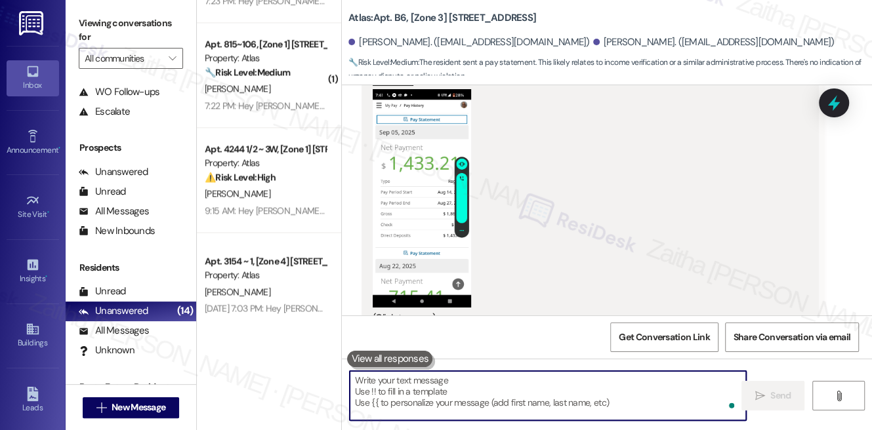
paste textarea "I see you’ve sent several images of financial documents. Could you clarify what…"
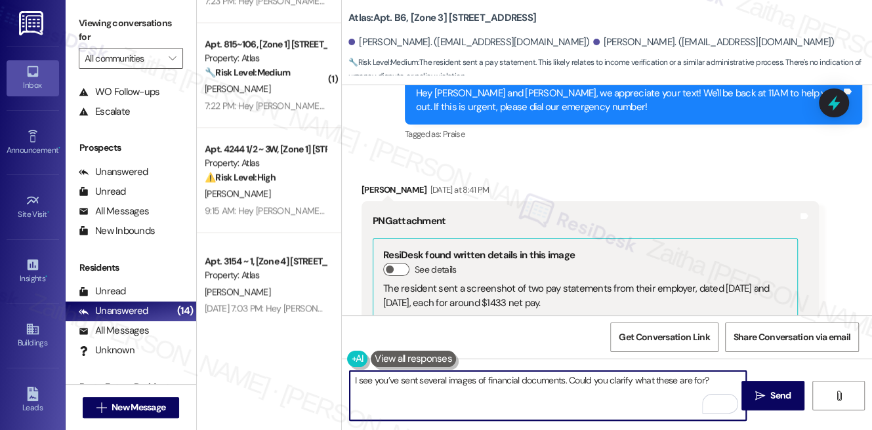
scroll to position [7969, 0]
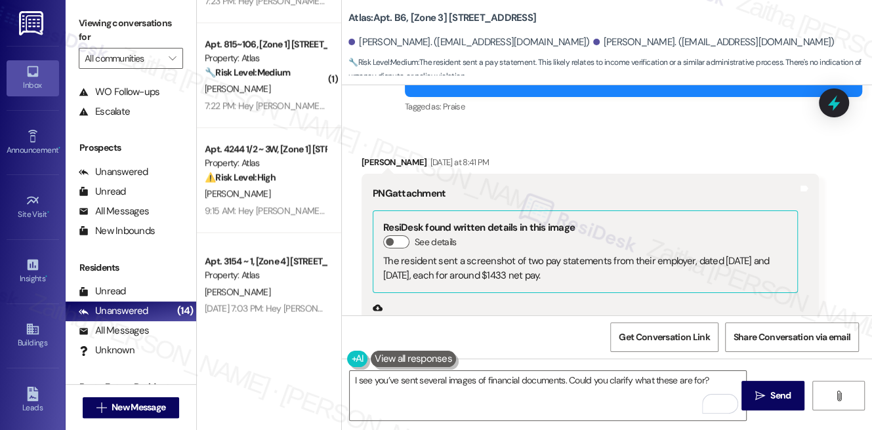
click at [366, 155] on div "Rand Harris Yesterday at 8:41 PM" at bounding box center [589, 164] width 457 height 18
copy div "Rand"
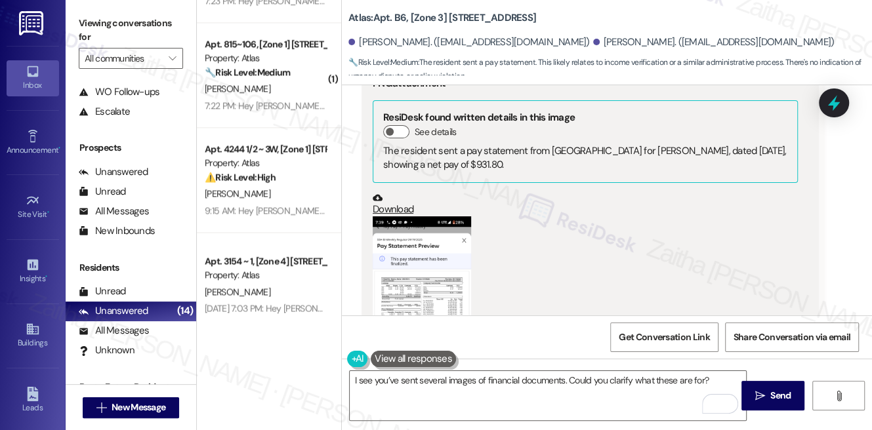
scroll to position [7491, 0]
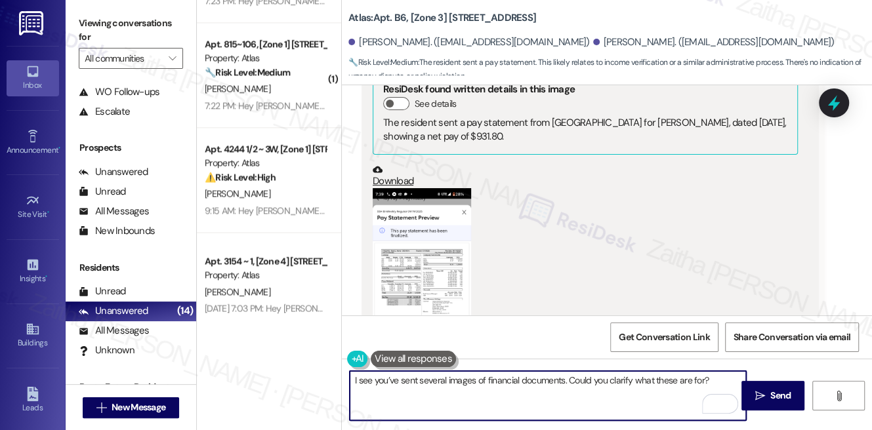
click at [350, 389] on textarea "I see you’ve sent several images of financial documents. Could you clarify what…" at bounding box center [548, 395] width 396 height 49
paste textarea "Rand"
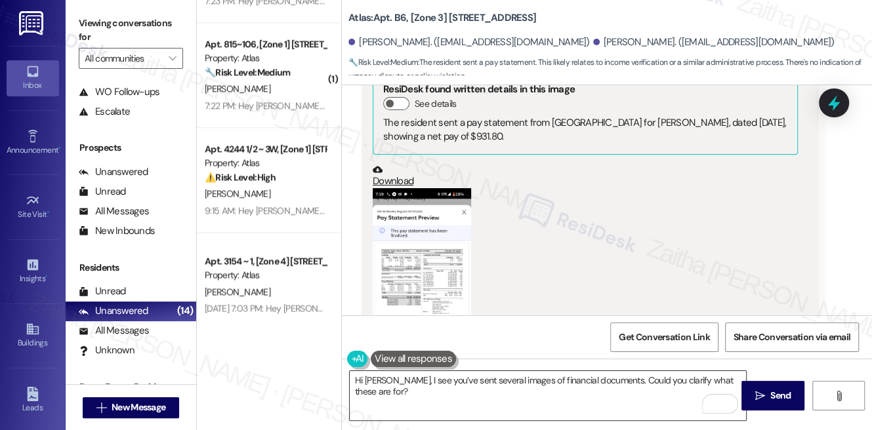
drag, startPoint x: 674, startPoint y: 368, endPoint x: 677, endPoint y: 374, distance: 7.1
click at [674, 369] on div "Hi Rand, I see you’ve sent several images of financial documents. Could you cla…" at bounding box center [607, 408] width 530 height 98
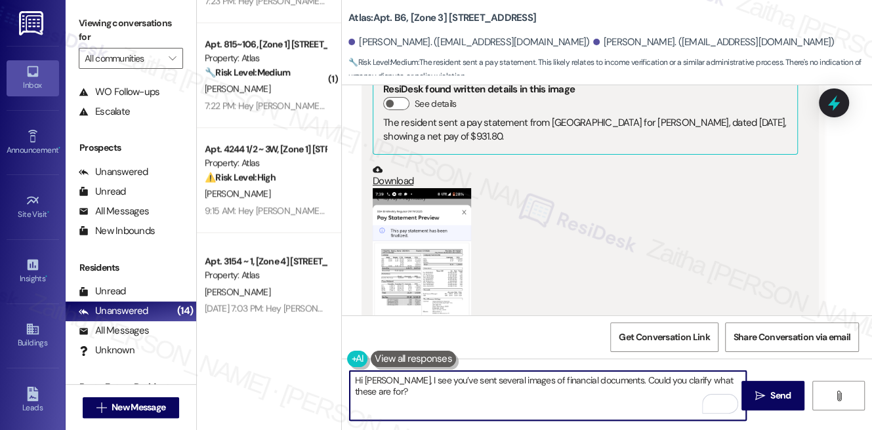
click at [723, 374] on textarea "Hi Rand, I see you’ve sent several images of financial documents. Could you cla…" at bounding box center [548, 395] width 396 height 49
paste textarea "Let me know if you need help with that!”"
type textarea "Hi Rand, I see you’ve sent several images of financial documents. Could you cla…"
click at [780, 389] on span "Send" at bounding box center [780, 396] width 20 height 14
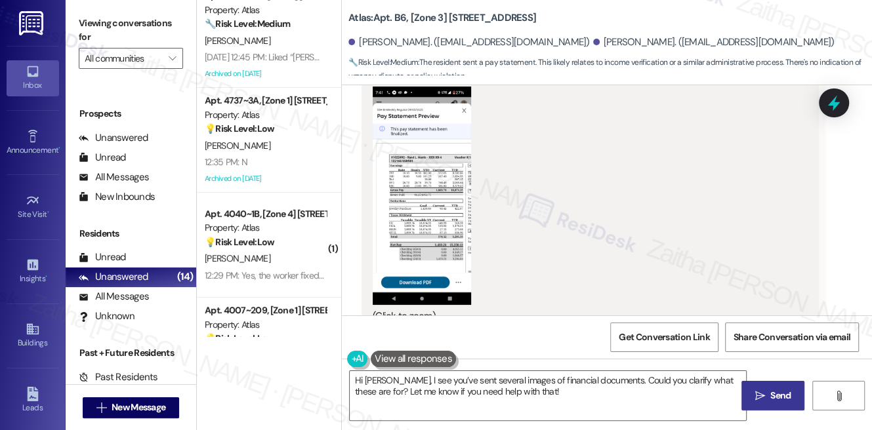
scroll to position [0, 0]
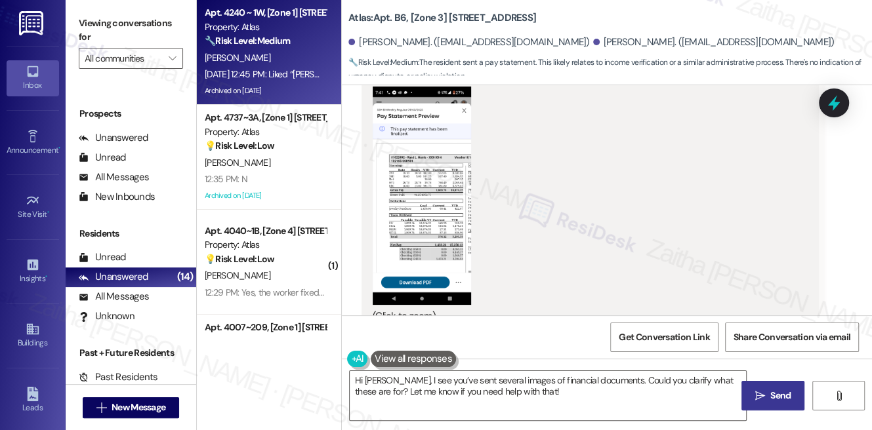
click at [289, 44] on strong "🔧 Risk Level: Medium" at bounding box center [247, 41] width 85 height 12
type textarea "Fetching suggested responses. Please feel free to read through the conversation…"
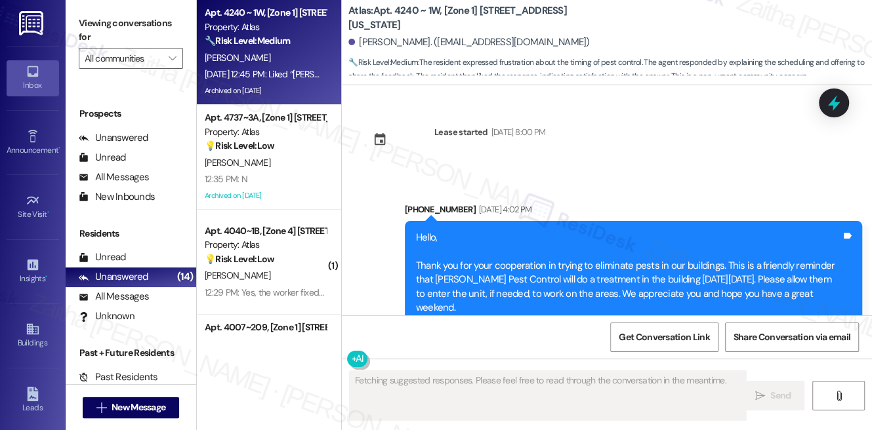
scroll to position [21124, 0]
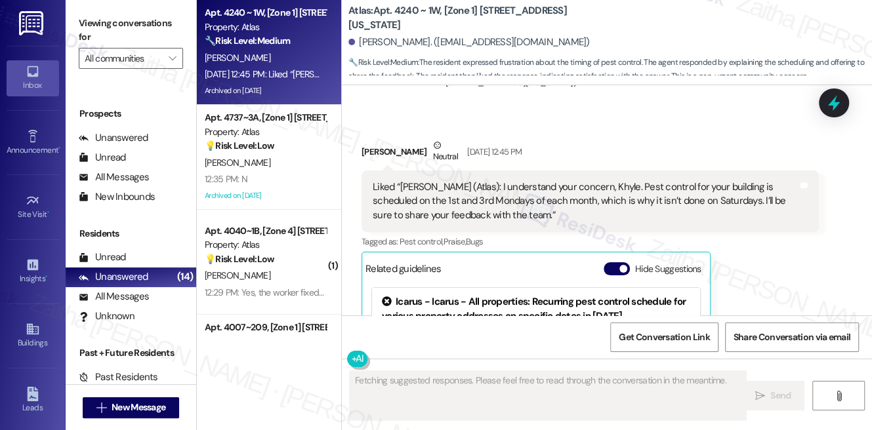
click at [609, 262] on button "Hide Suggestions" at bounding box center [616, 268] width 26 height 13
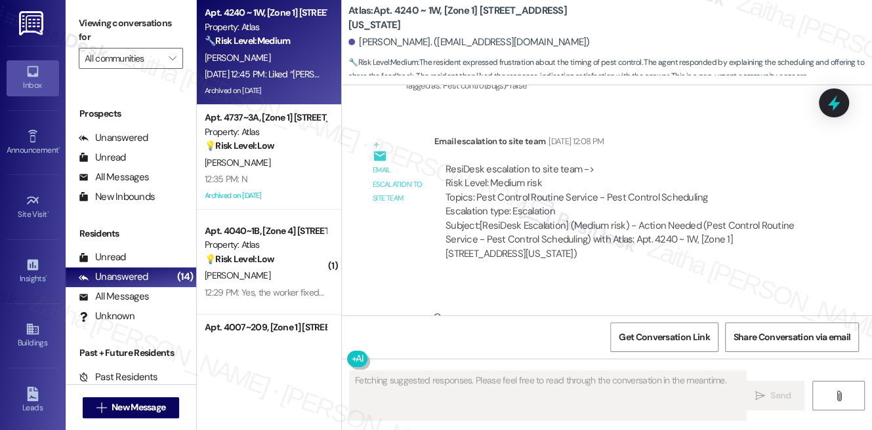
scroll to position [20893, 0]
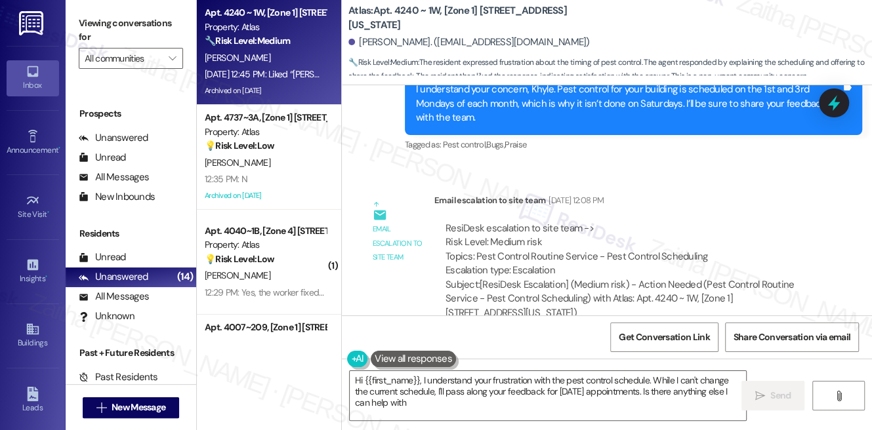
type textarea "Hi {{first_name}}, I understand your frustration with the pest control schedule…"
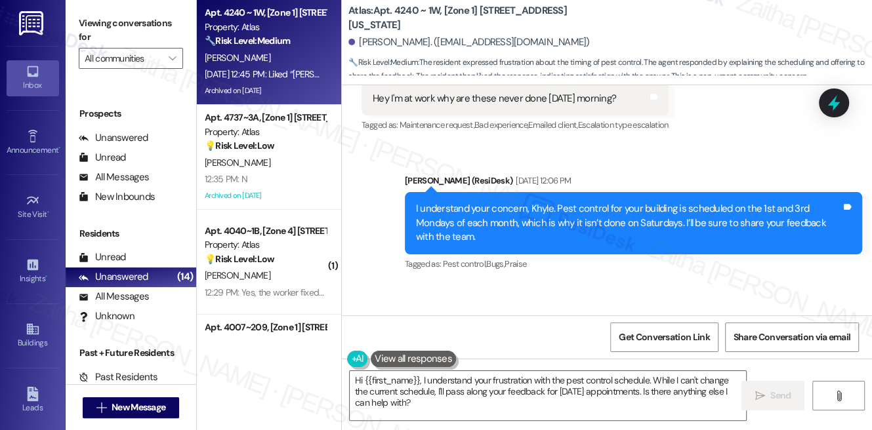
scroll to position [20952, 0]
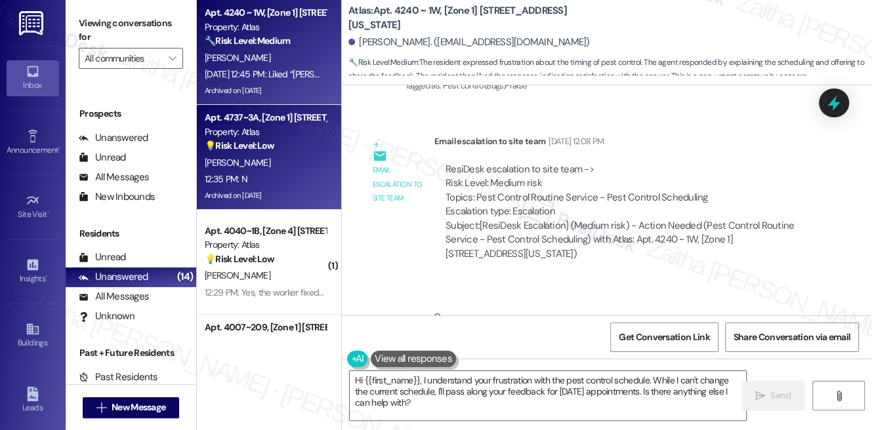
click at [291, 173] on div "12:35 PM: N 12:35 PM: N" at bounding box center [265, 179] width 124 height 16
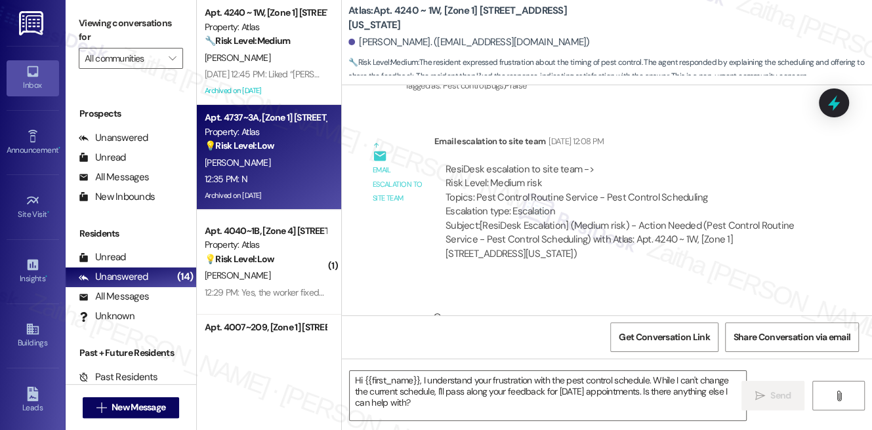
type textarea "Fetching suggested responses. Please feel free to read through the conversation…"
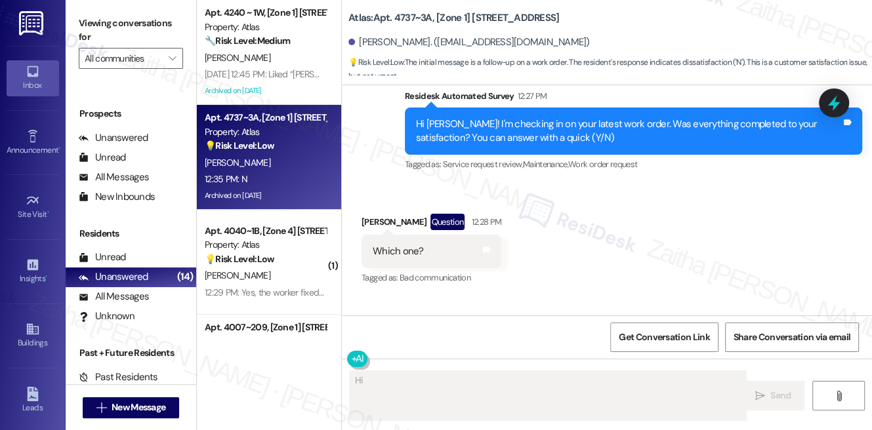
scroll to position [26714, 0]
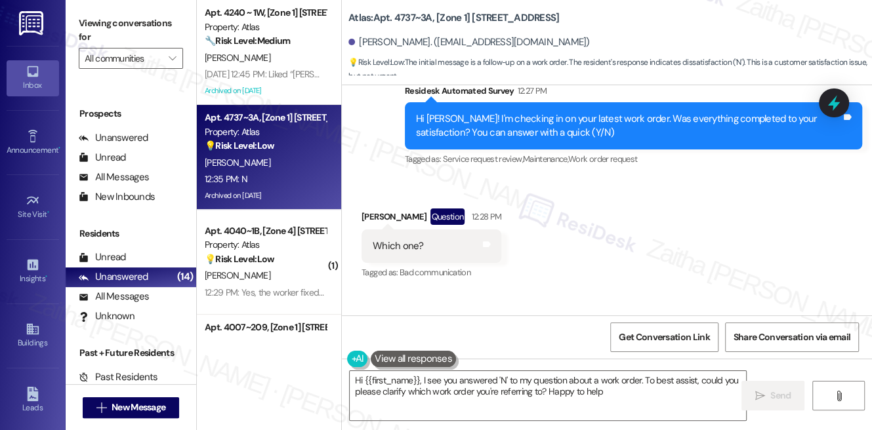
type textarea "Hi {{first_name}}, I see you answered 'N' to my question about a work order. To…"
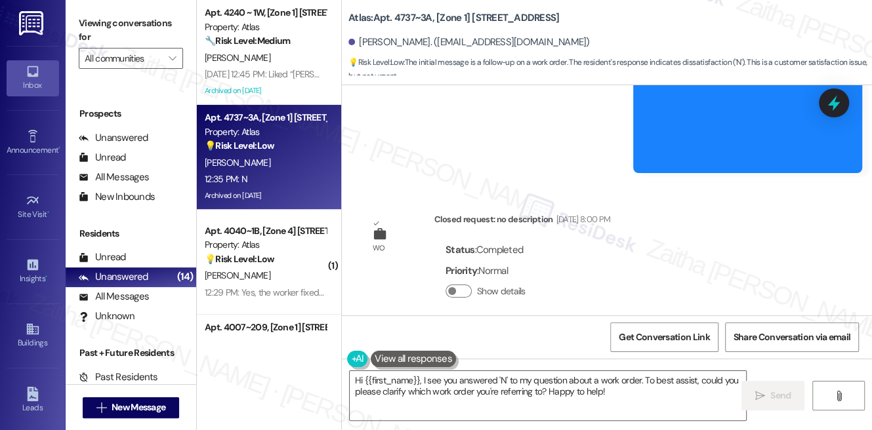
scroll to position [26416, 0]
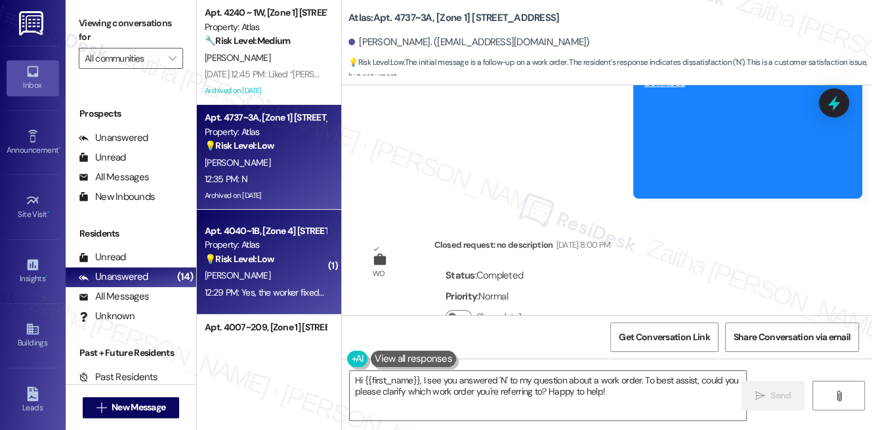
click at [274, 273] on div "[PERSON_NAME]" at bounding box center [265, 276] width 124 height 16
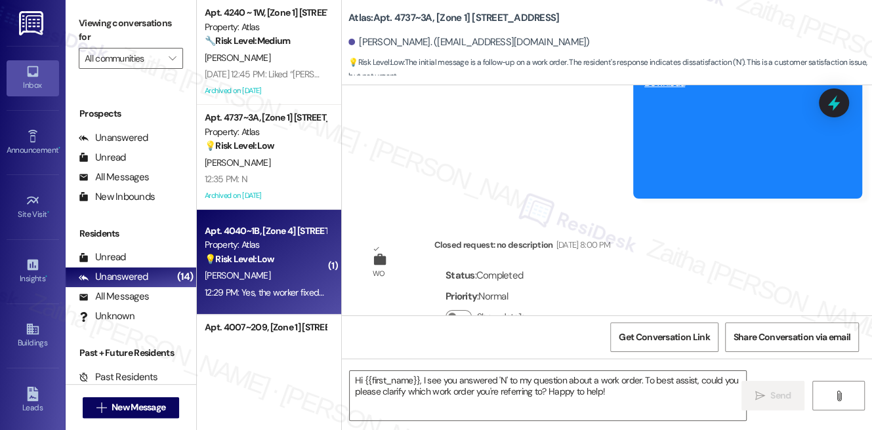
type textarea "Fetching suggested responses. Please feel free to read through the conversation…"
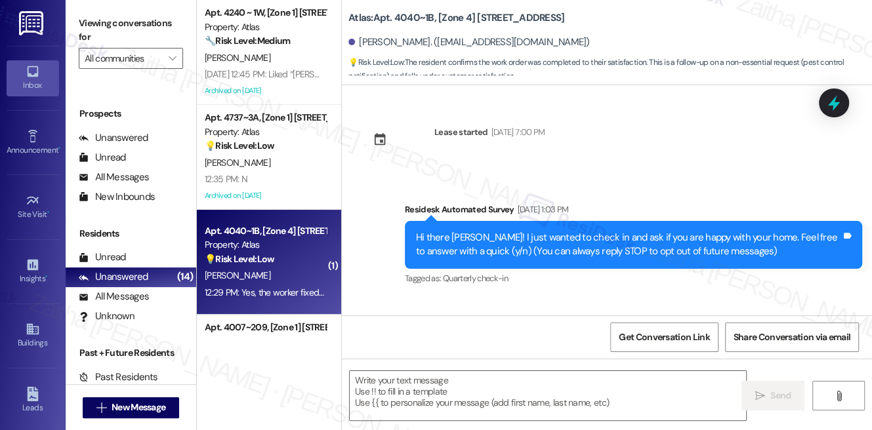
scroll to position [12101, 0]
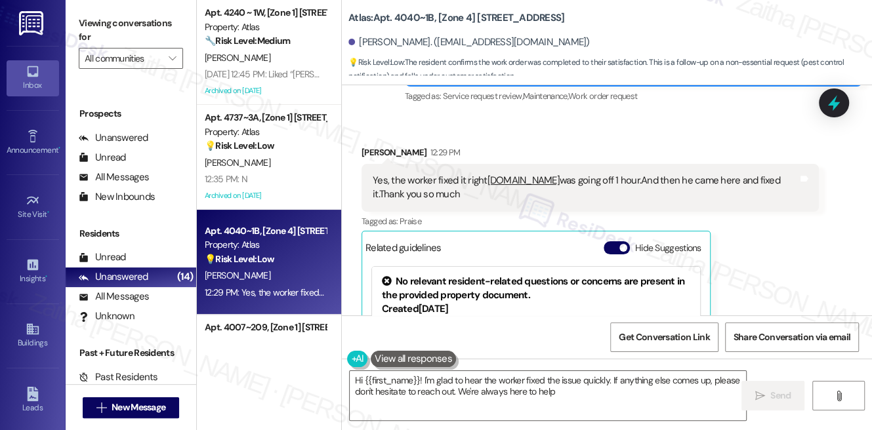
type textarea "Hi {{first_name}}! I'm glad to hear the worker fixed the issue quickly. If anyt…"
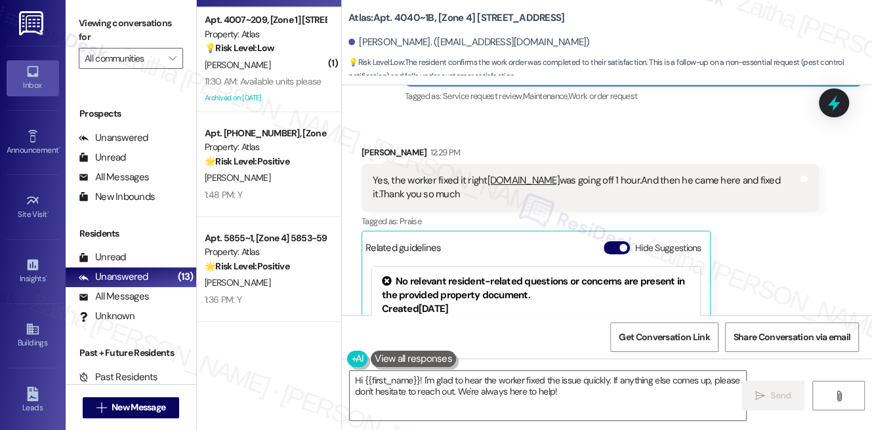
scroll to position [357, 0]
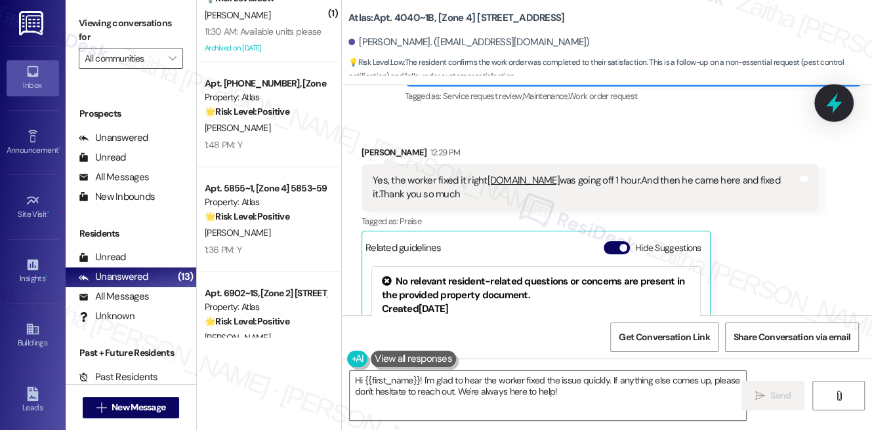
click at [830, 101] on icon at bounding box center [834, 103] width 16 height 20
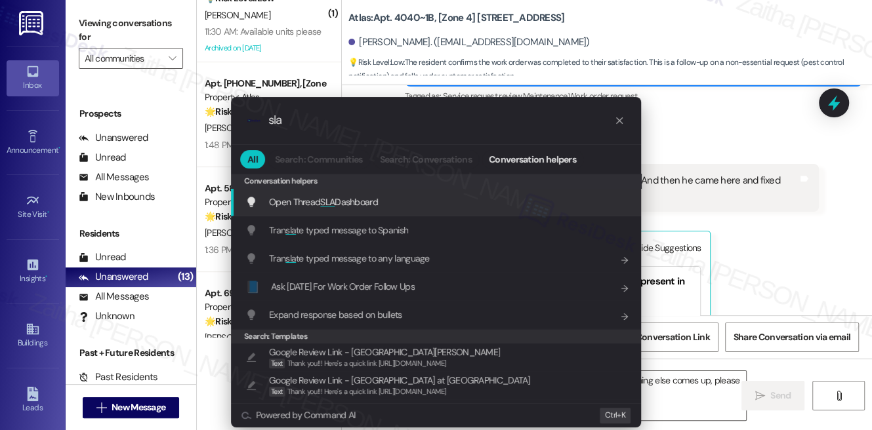
type input "sla"
click at [372, 205] on span "Open Thread SLA Dashboard" at bounding box center [323, 202] width 109 height 12
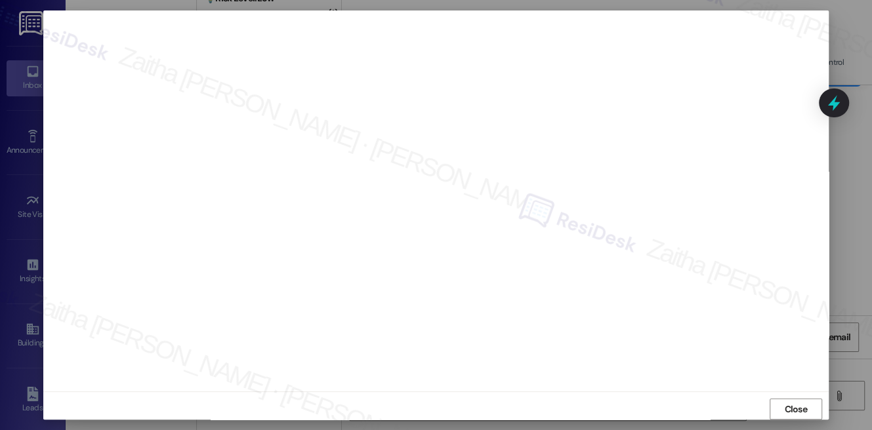
scroll to position [0, 0]
click at [797, 413] on span "Close" at bounding box center [795, 416] width 23 height 14
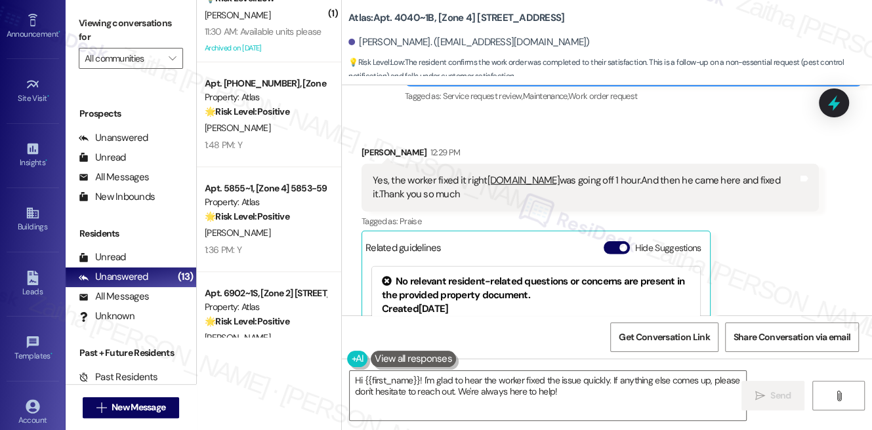
scroll to position [119, 0]
click at [28, 411] on div "Account" at bounding box center [33, 417] width 66 height 13
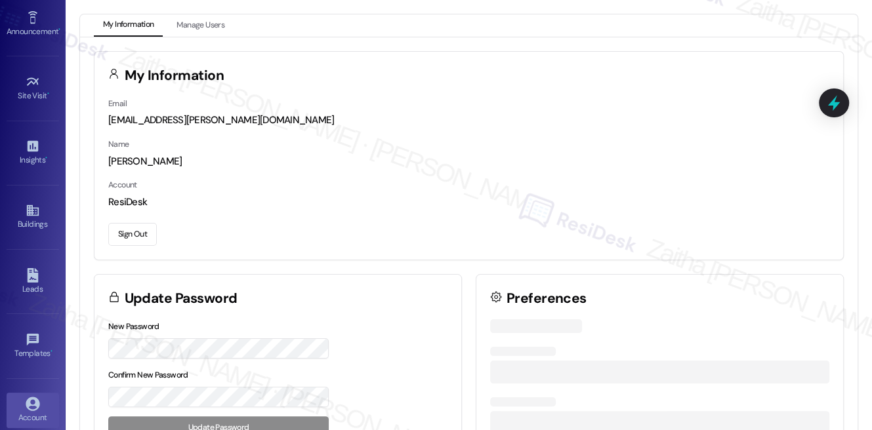
click at [134, 231] on button "Sign Out" at bounding box center [132, 234] width 49 height 23
